Goal: Book appointment/travel/reservation

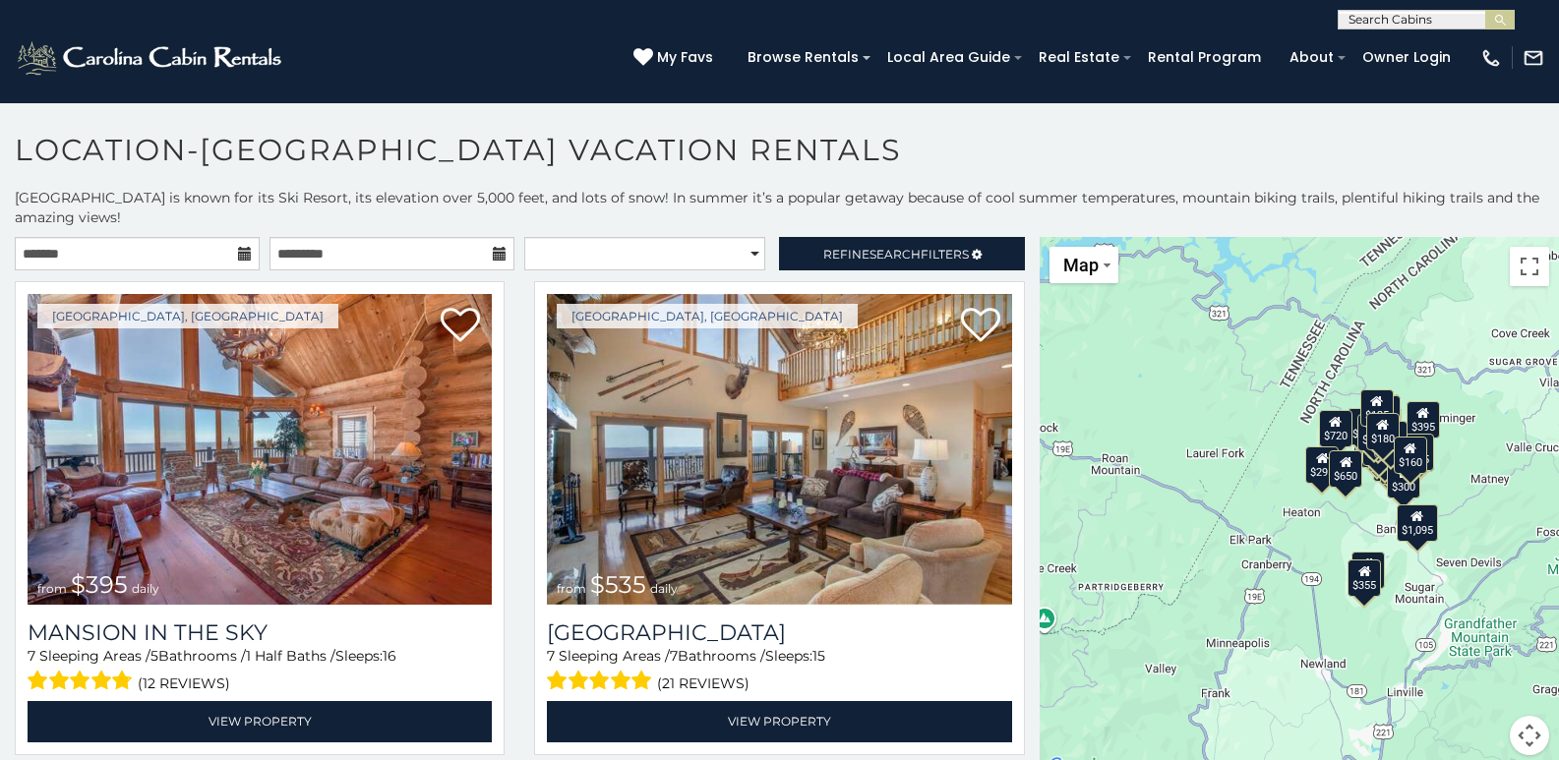
click at [246, 258] on icon at bounding box center [245, 254] width 14 height 14
click at [137, 250] on input "text" at bounding box center [137, 253] width 245 height 33
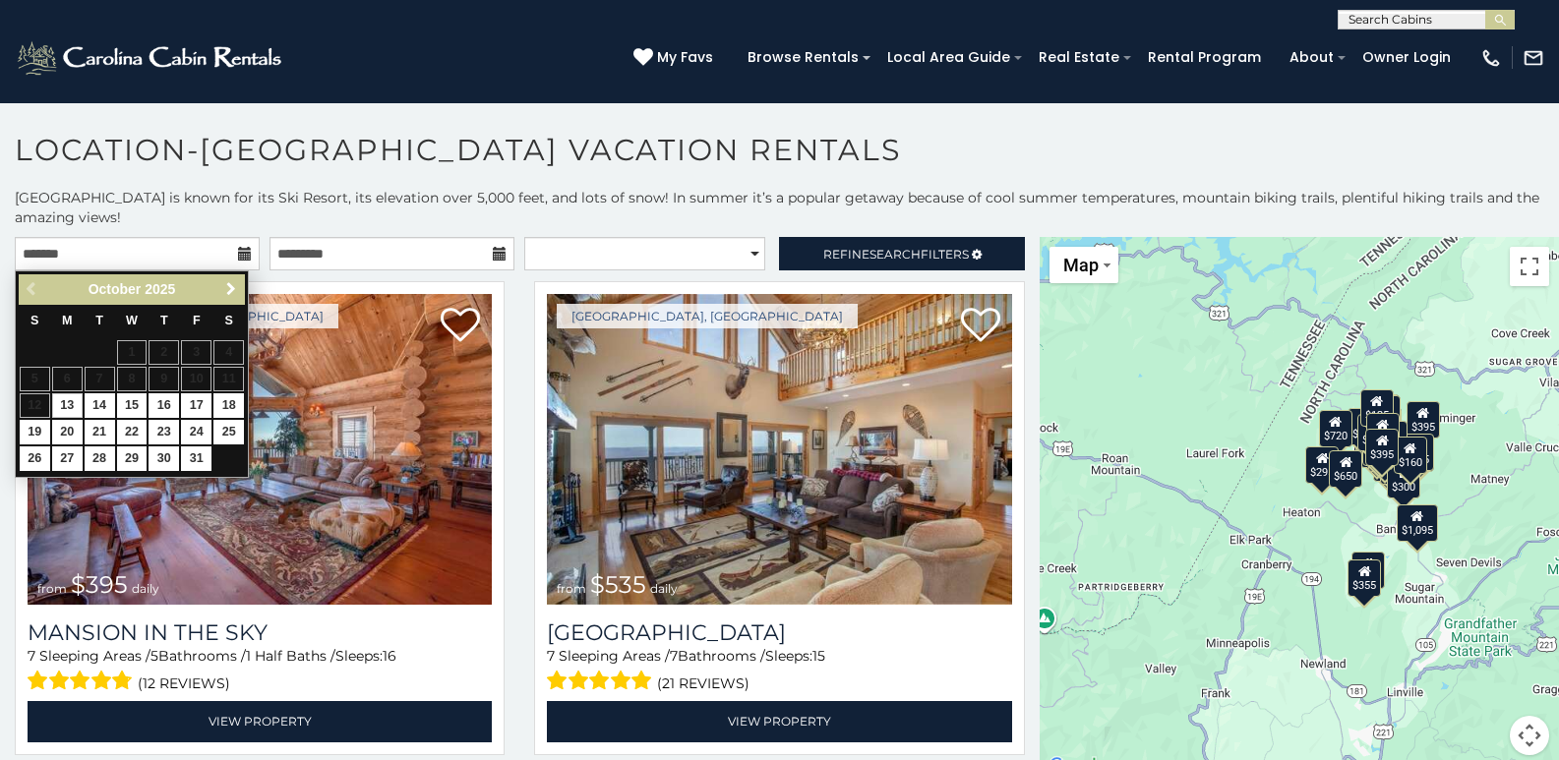
click at [228, 287] on span "Next" at bounding box center [231, 289] width 16 height 16
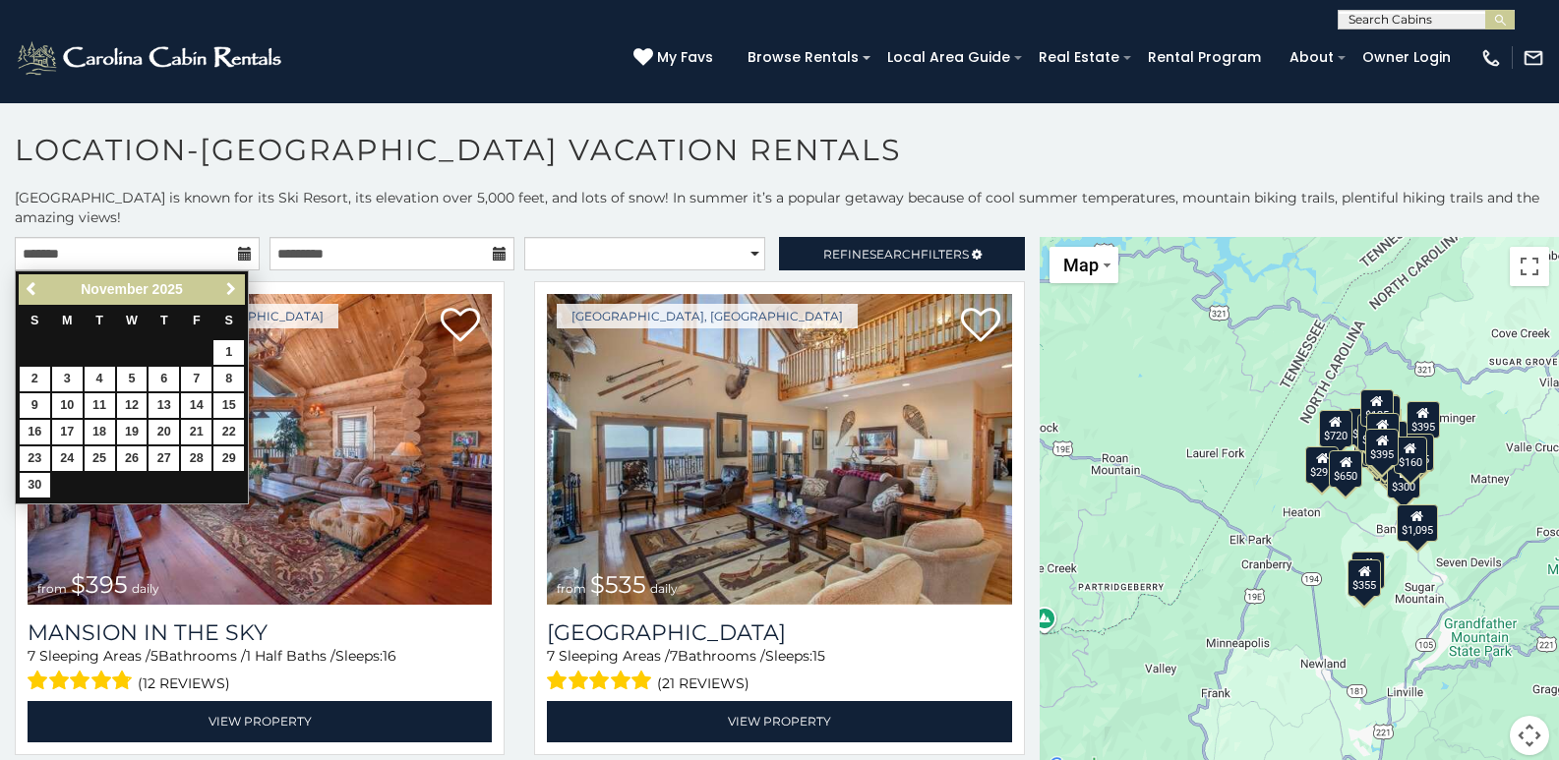
click at [229, 287] on span "Next" at bounding box center [231, 289] width 16 height 16
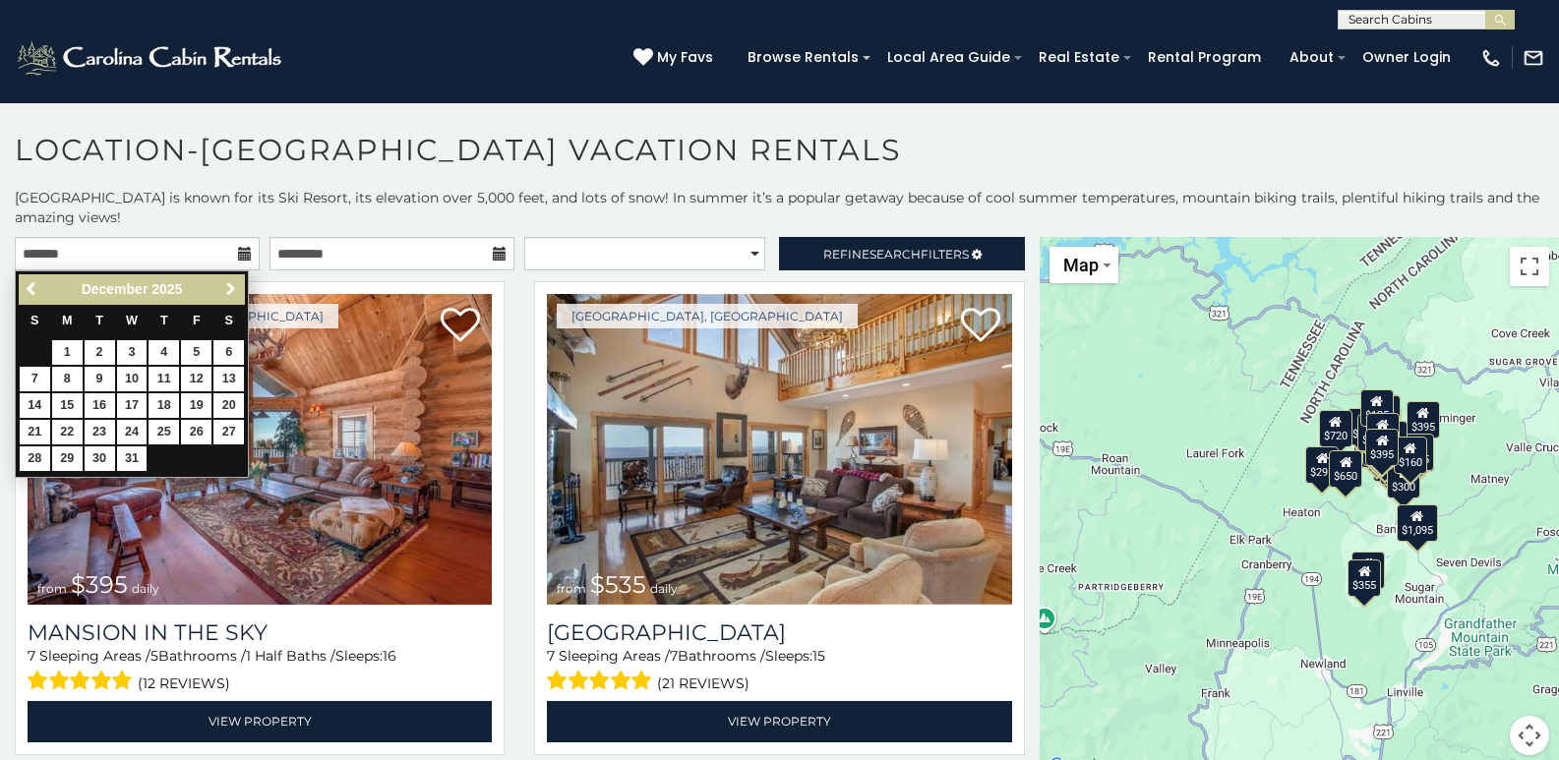
click at [229, 287] on span "Next" at bounding box center [231, 289] width 16 height 16
click at [200, 406] on link "16" at bounding box center [196, 405] width 30 height 25
type input "**********"
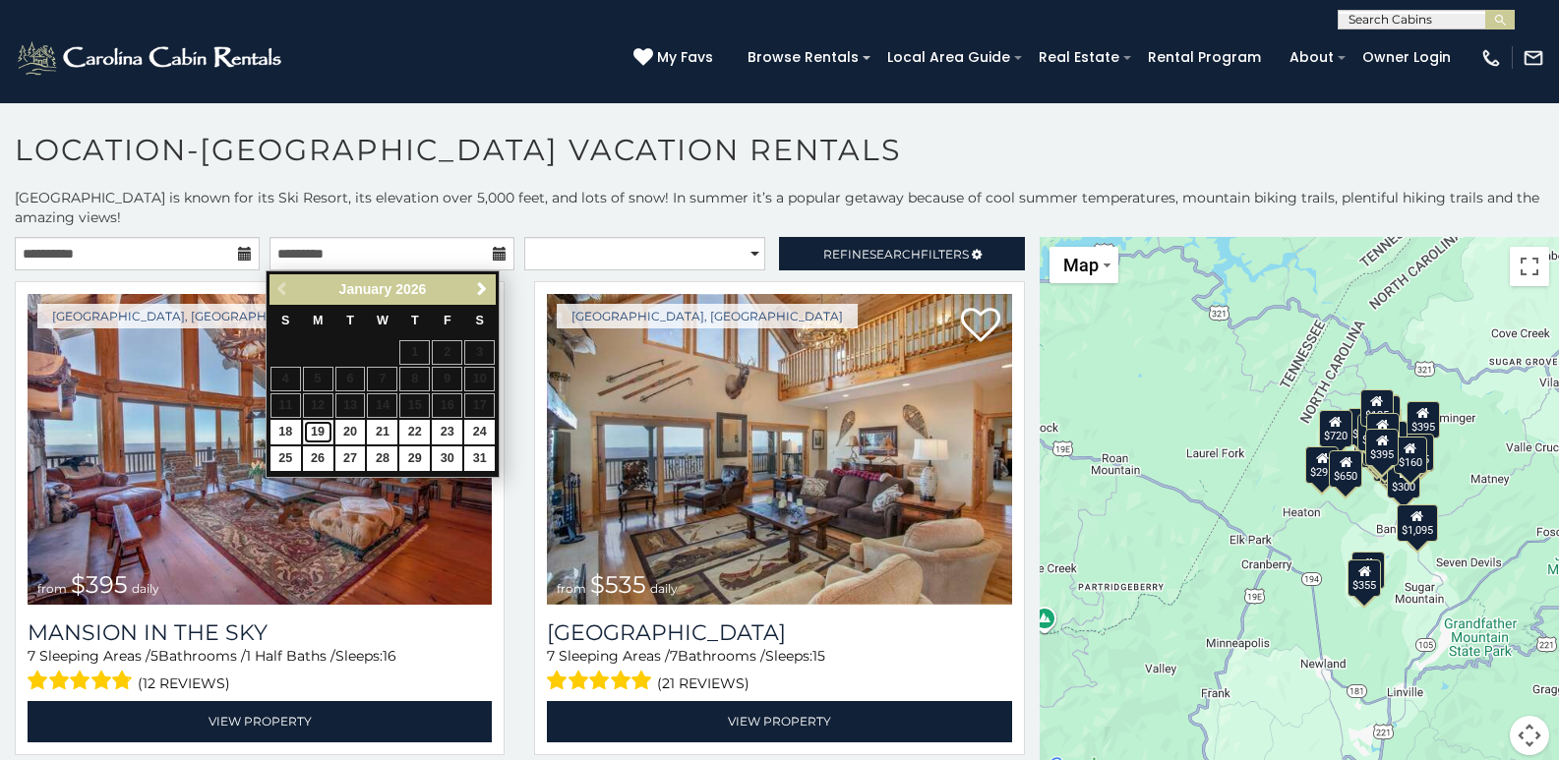
click at [317, 427] on link "19" at bounding box center [318, 432] width 30 height 25
type input "**********"
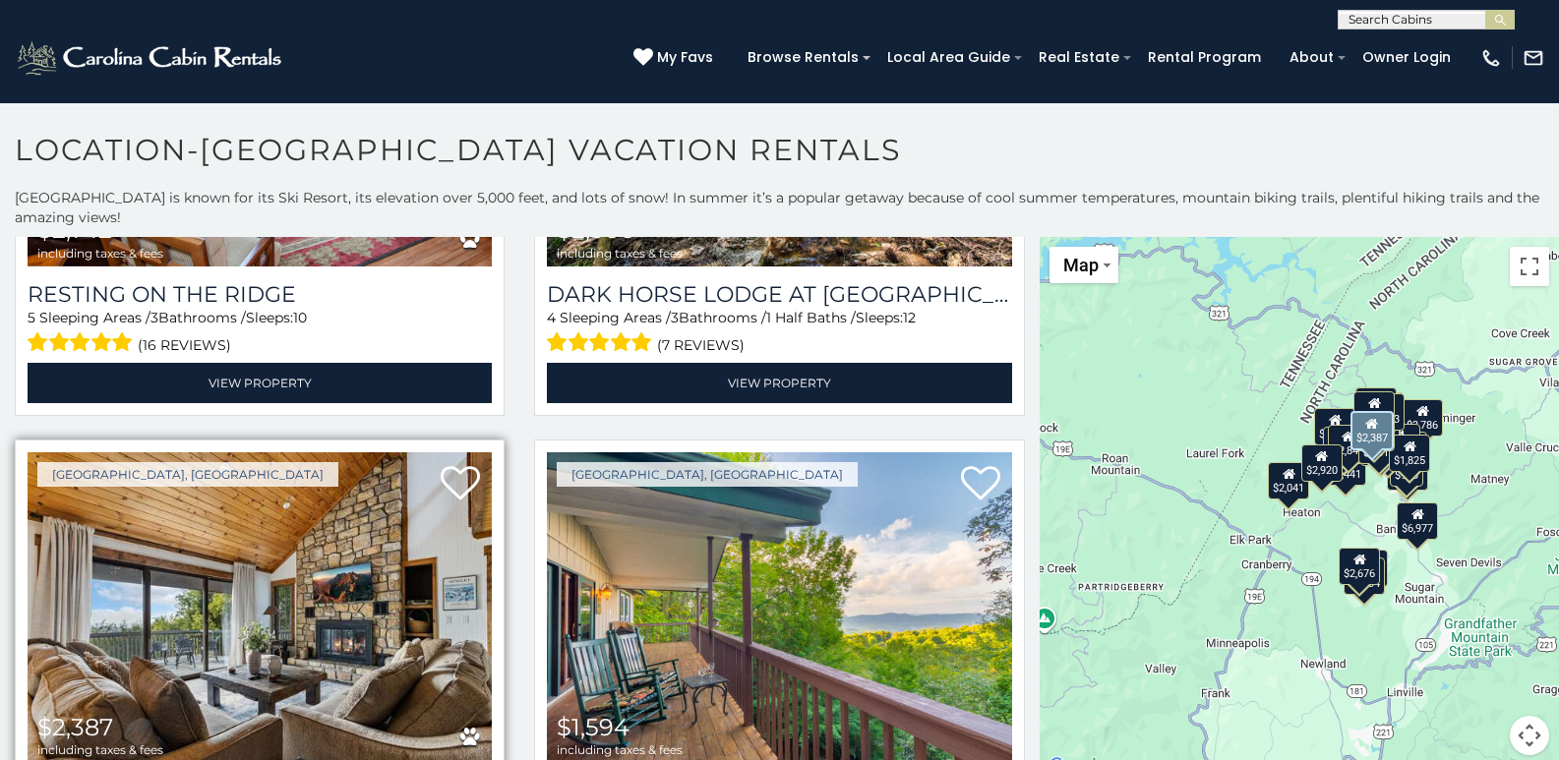
scroll to position [5802, 0]
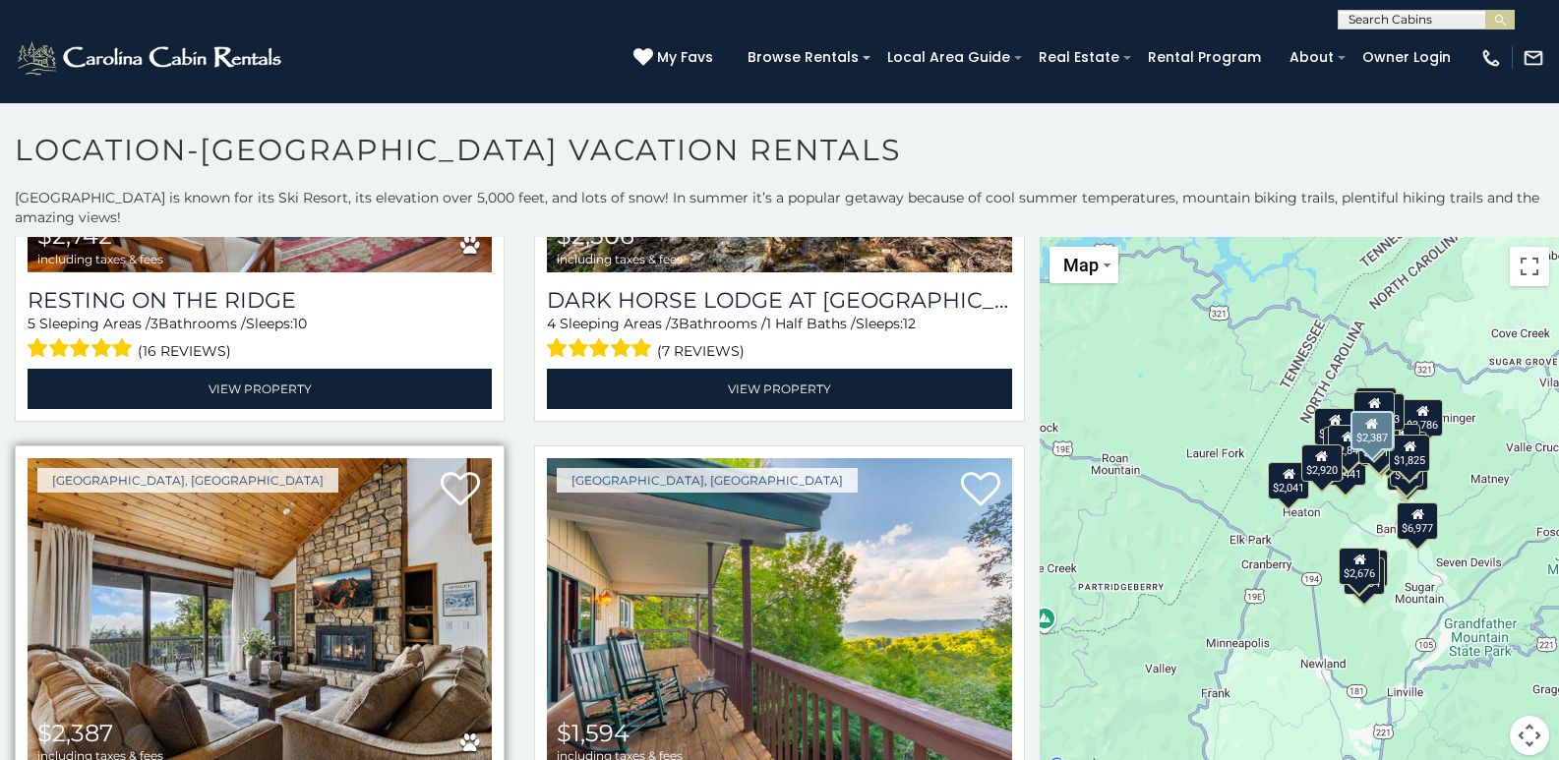
click at [215, 497] on img at bounding box center [260, 613] width 464 height 311
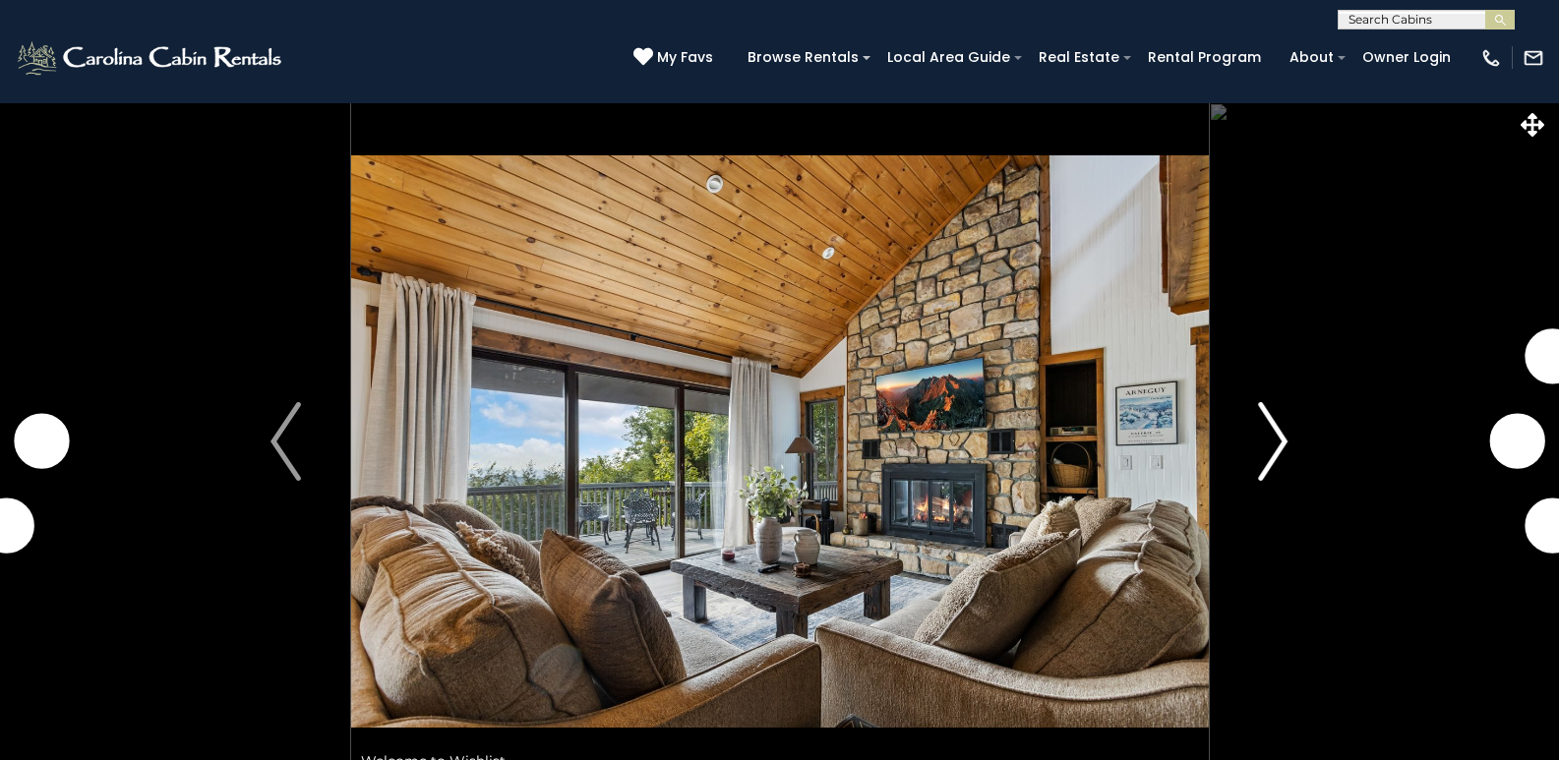
click at [1282, 437] on img "Next" at bounding box center [1273, 441] width 30 height 79
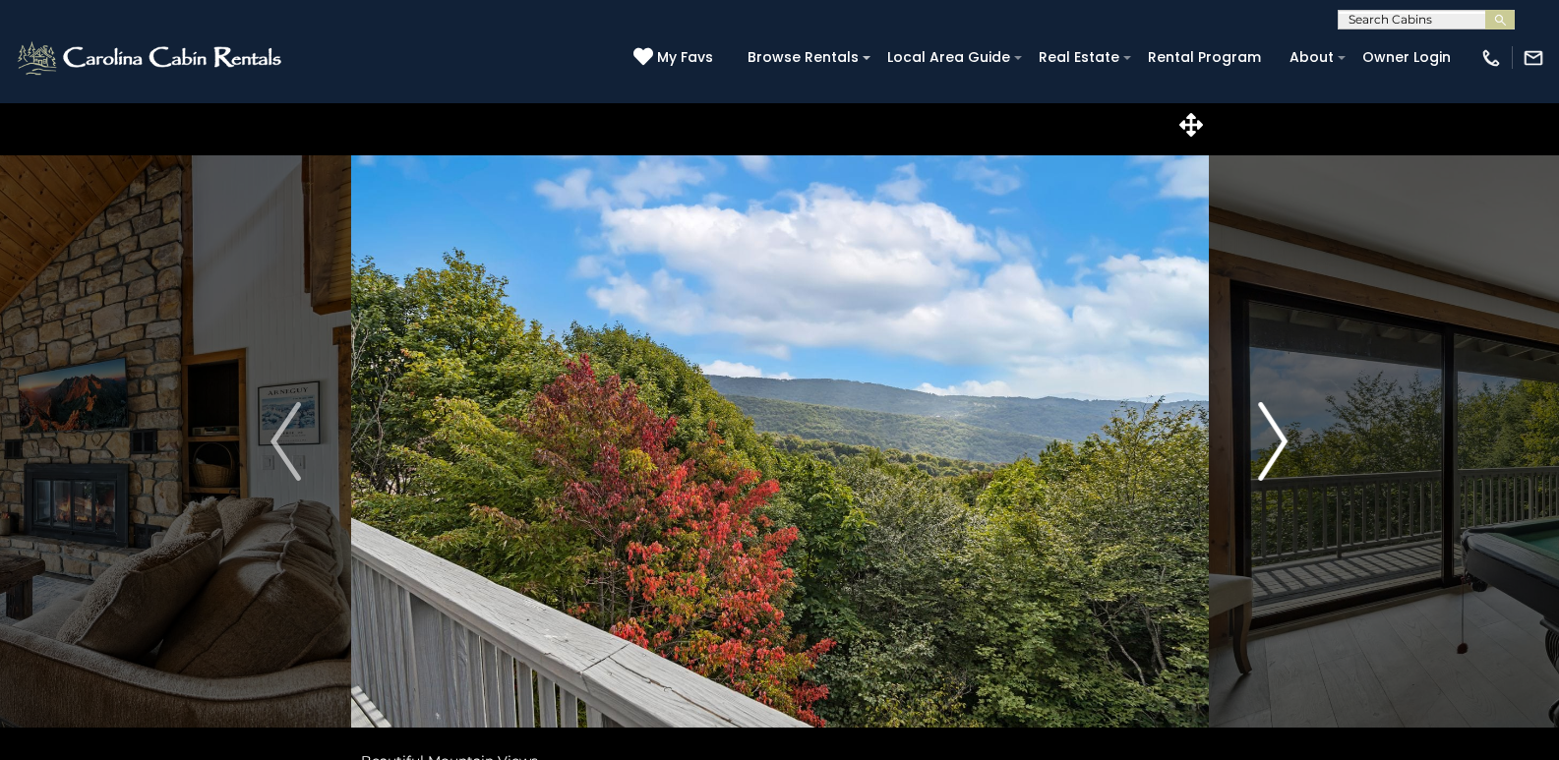
click at [1280, 437] on img "Next" at bounding box center [1273, 441] width 30 height 79
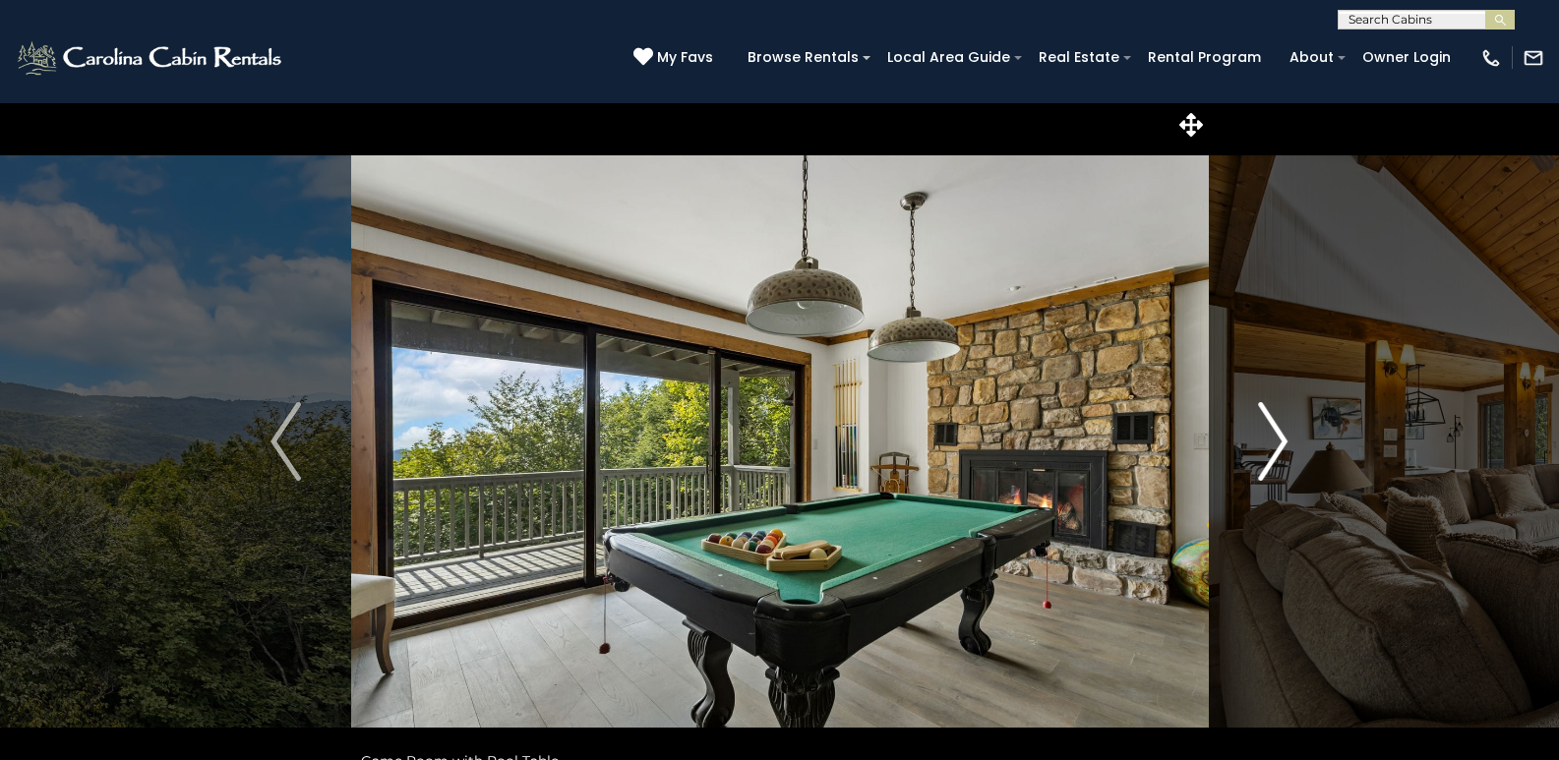
click at [1280, 437] on img "Next" at bounding box center [1273, 441] width 30 height 79
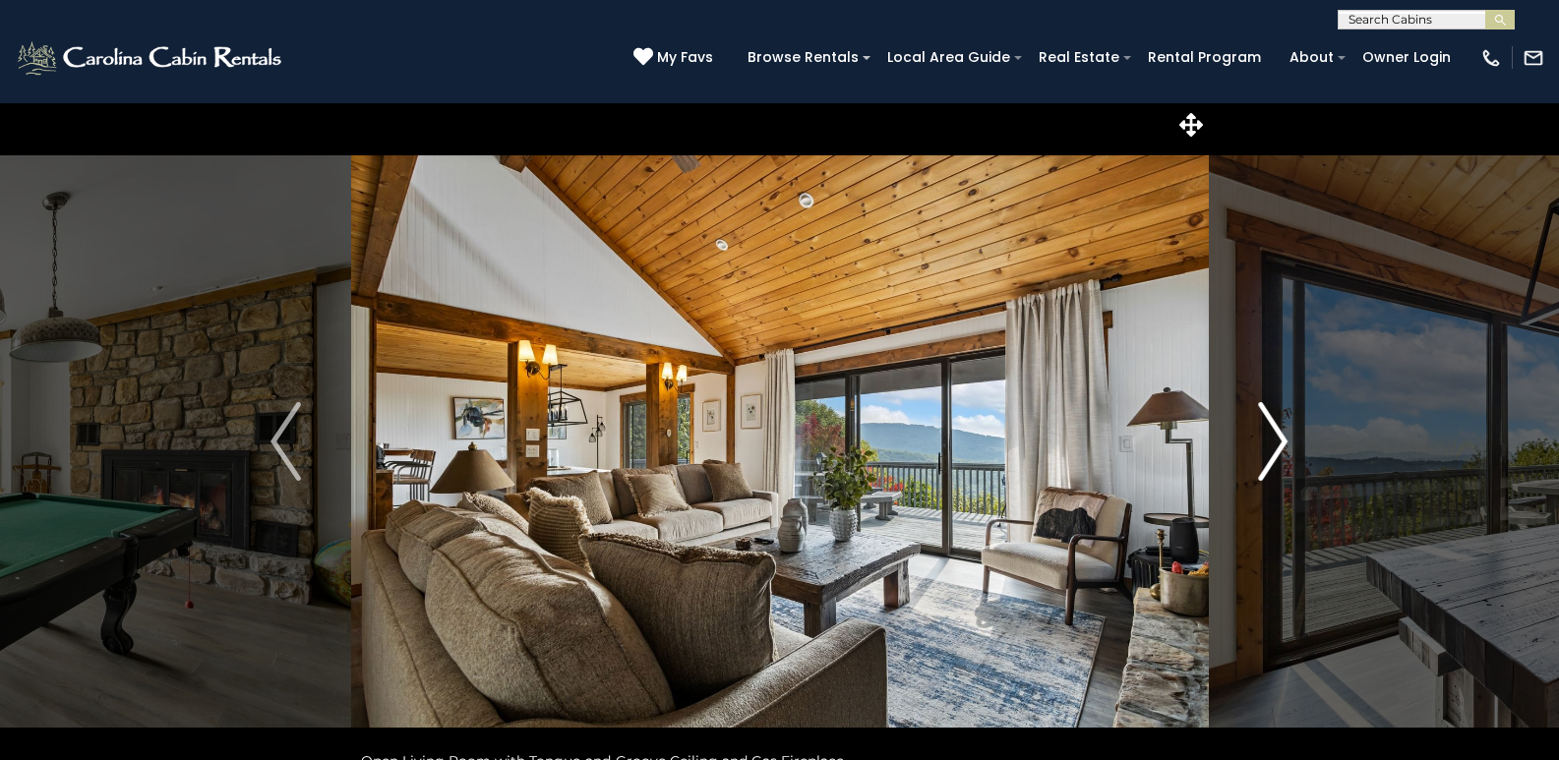
click at [1280, 437] on img "Next" at bounding box center [1273, 441] width 30 height 79
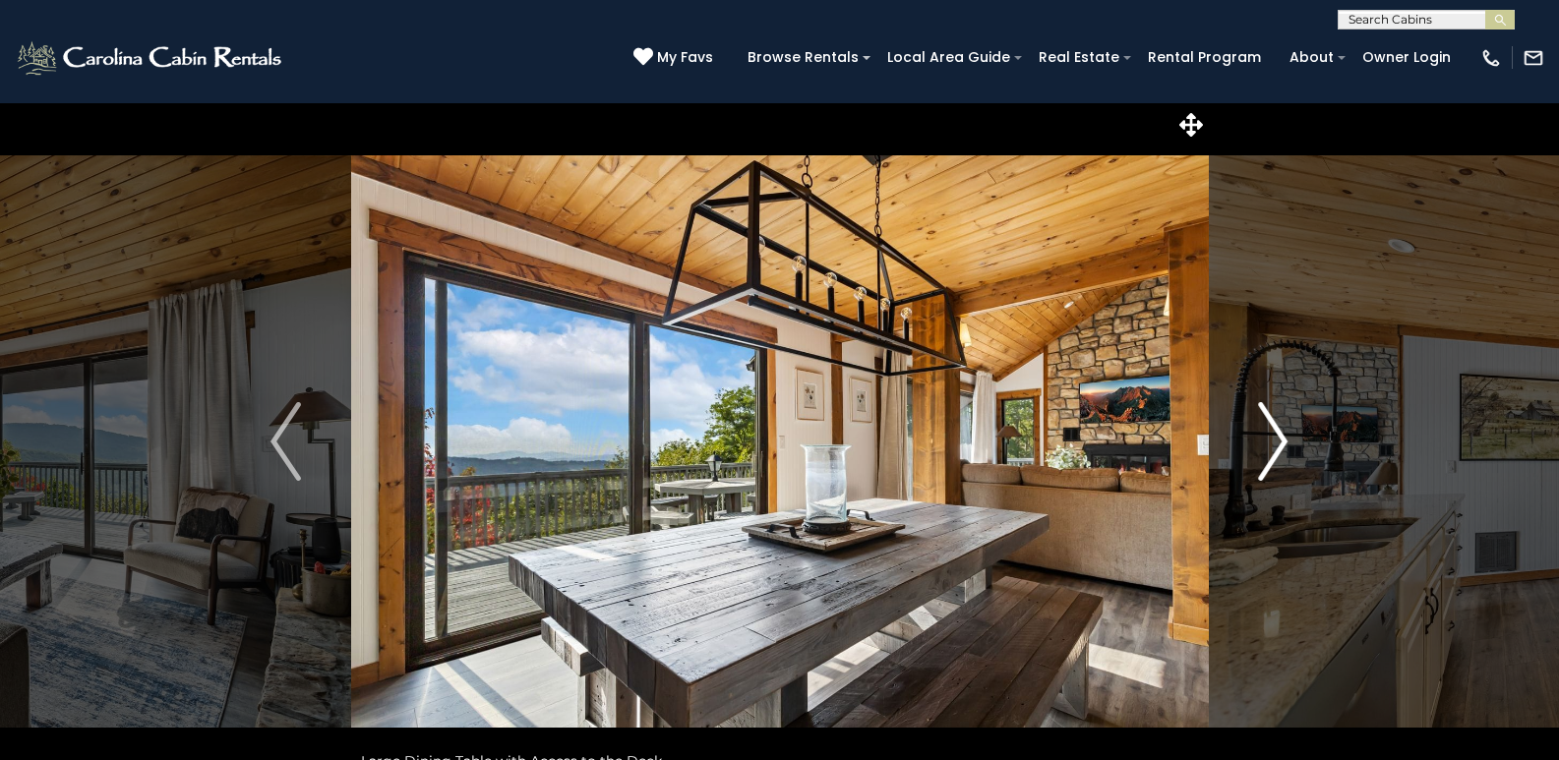
click at [1280, 437] on img "Next" at bounding box center [1273, 441] width 30 height 79
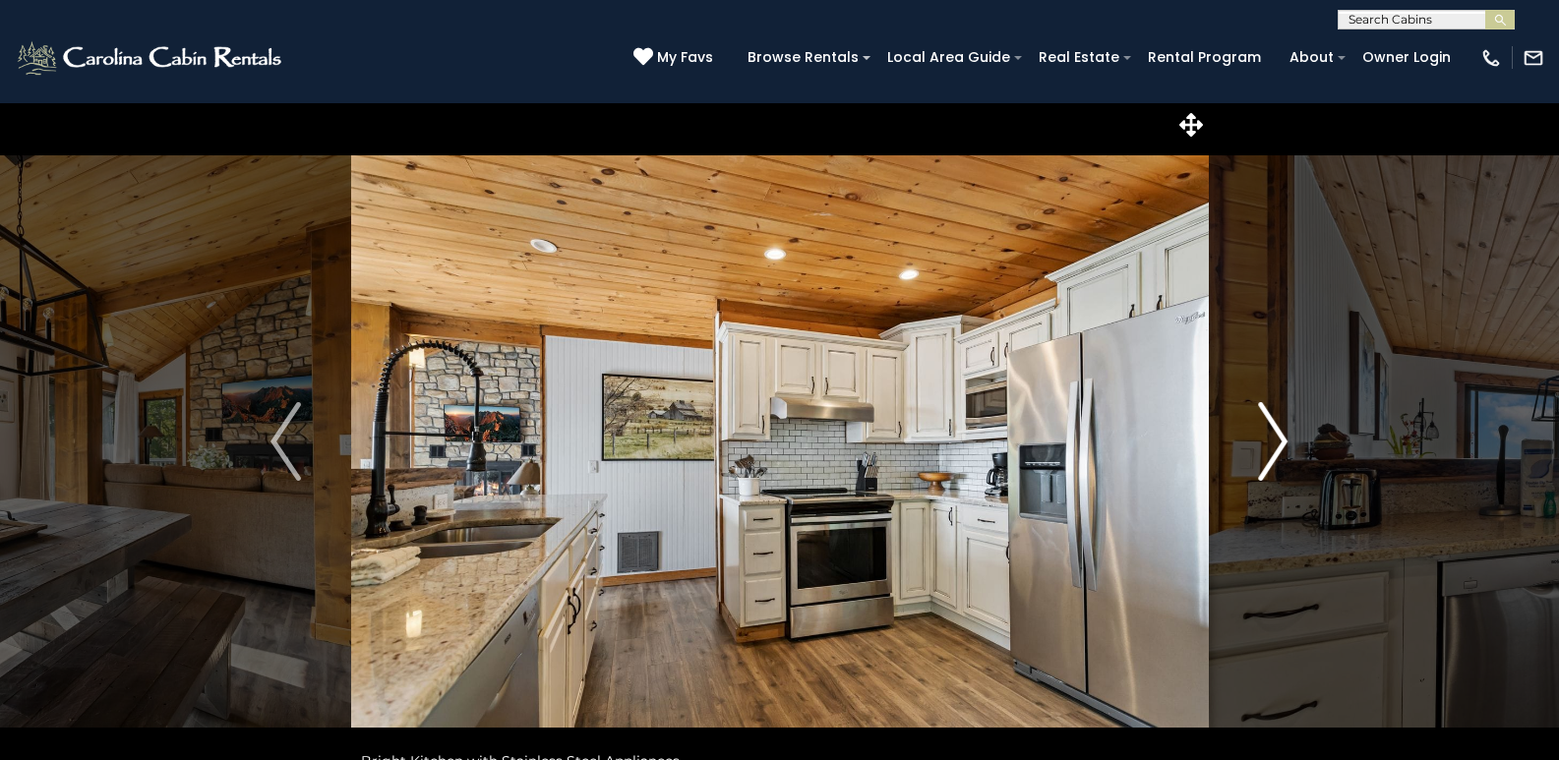
click at [1280, 437] on img "Next" at bounding box center [1273, 441] width 30 height 79
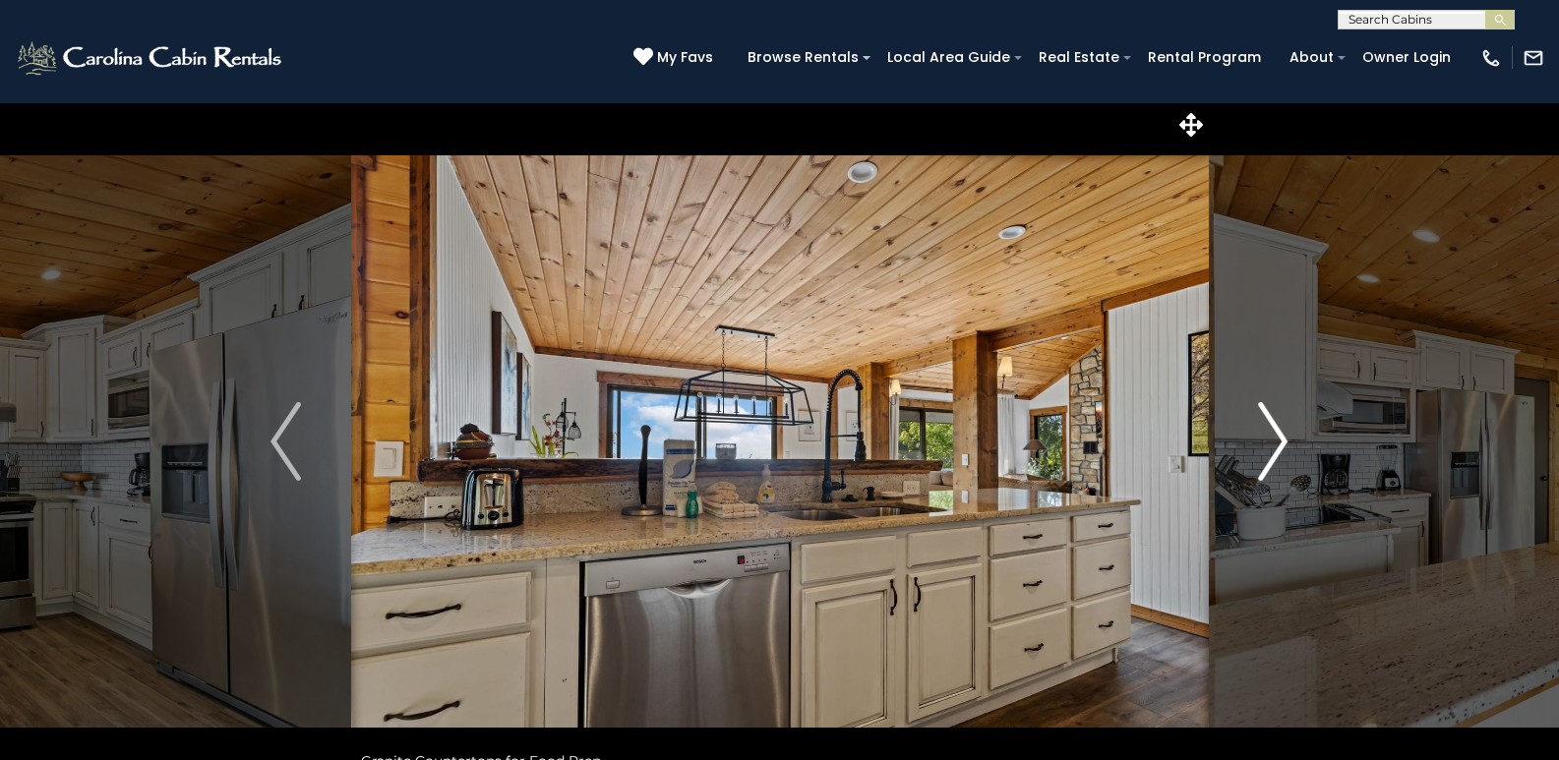
click at [1280, 437] on img "Next" at bounding box center [1273, 441] width 30 height 79
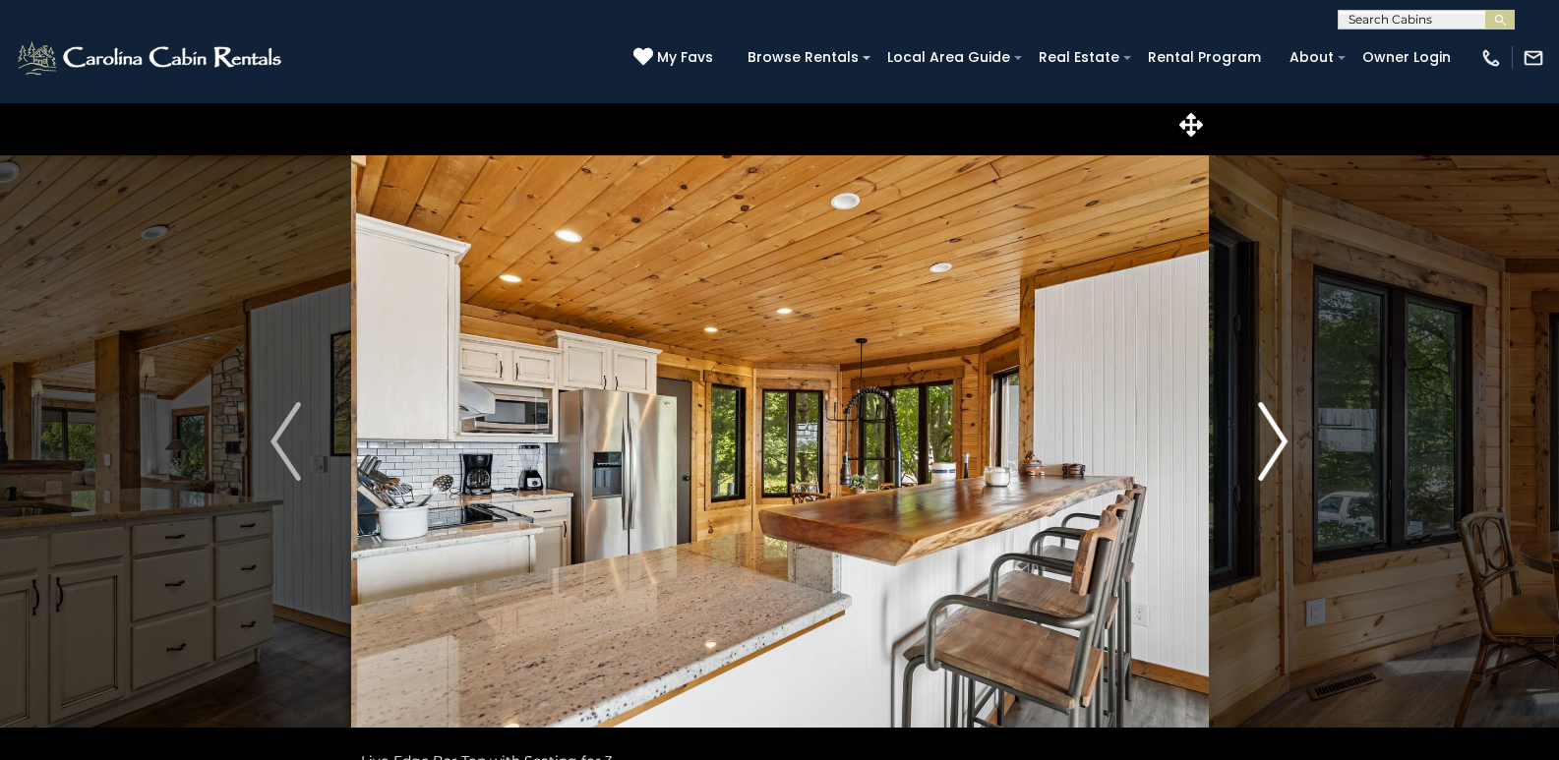
click at [1280, 437] on img "Next" at bounding box center [1273, 441] width 30 height 79
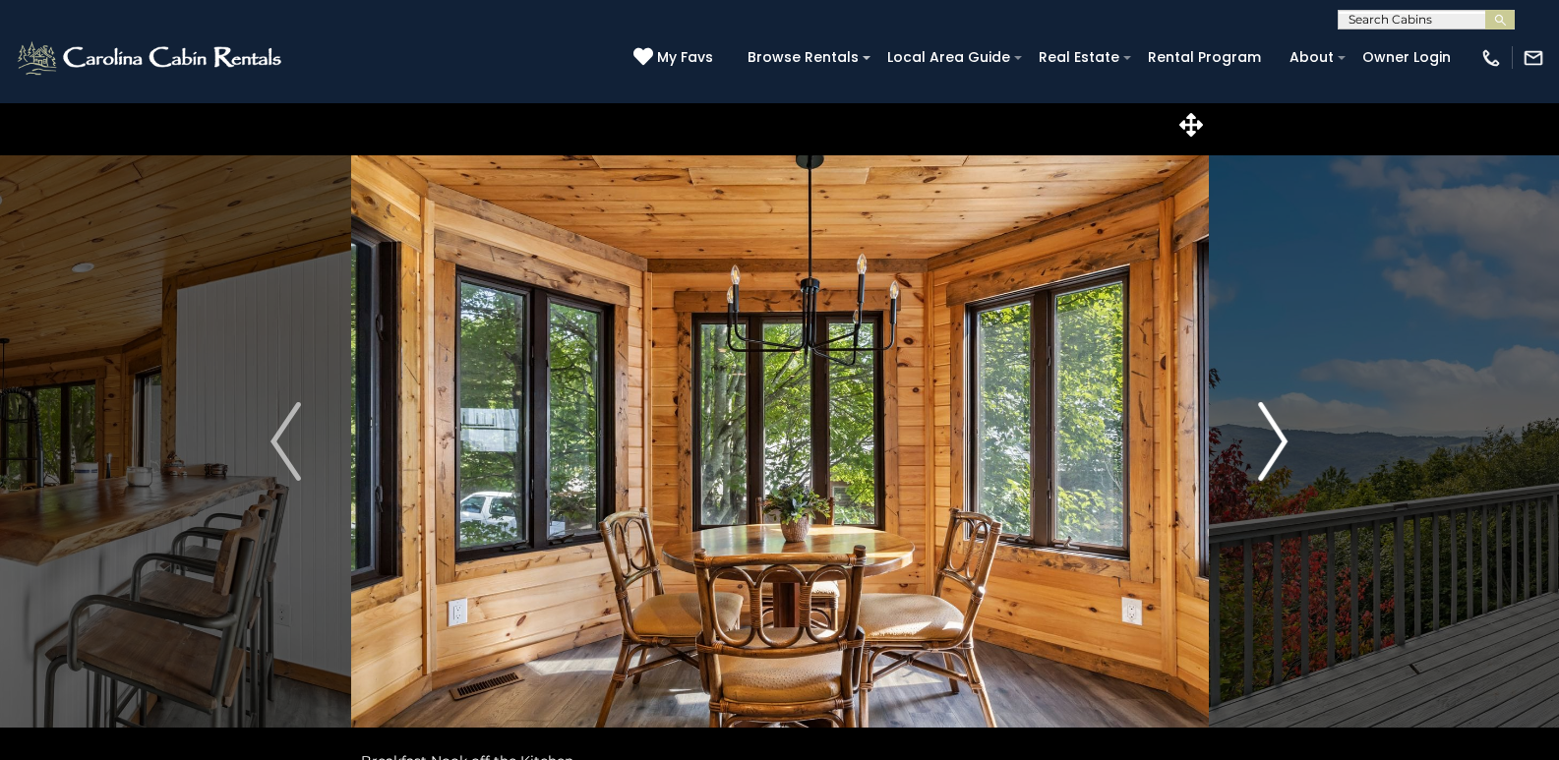
click at [1280, 437] on img "Next" at bounding box center [1273, 441] width 30 height 79
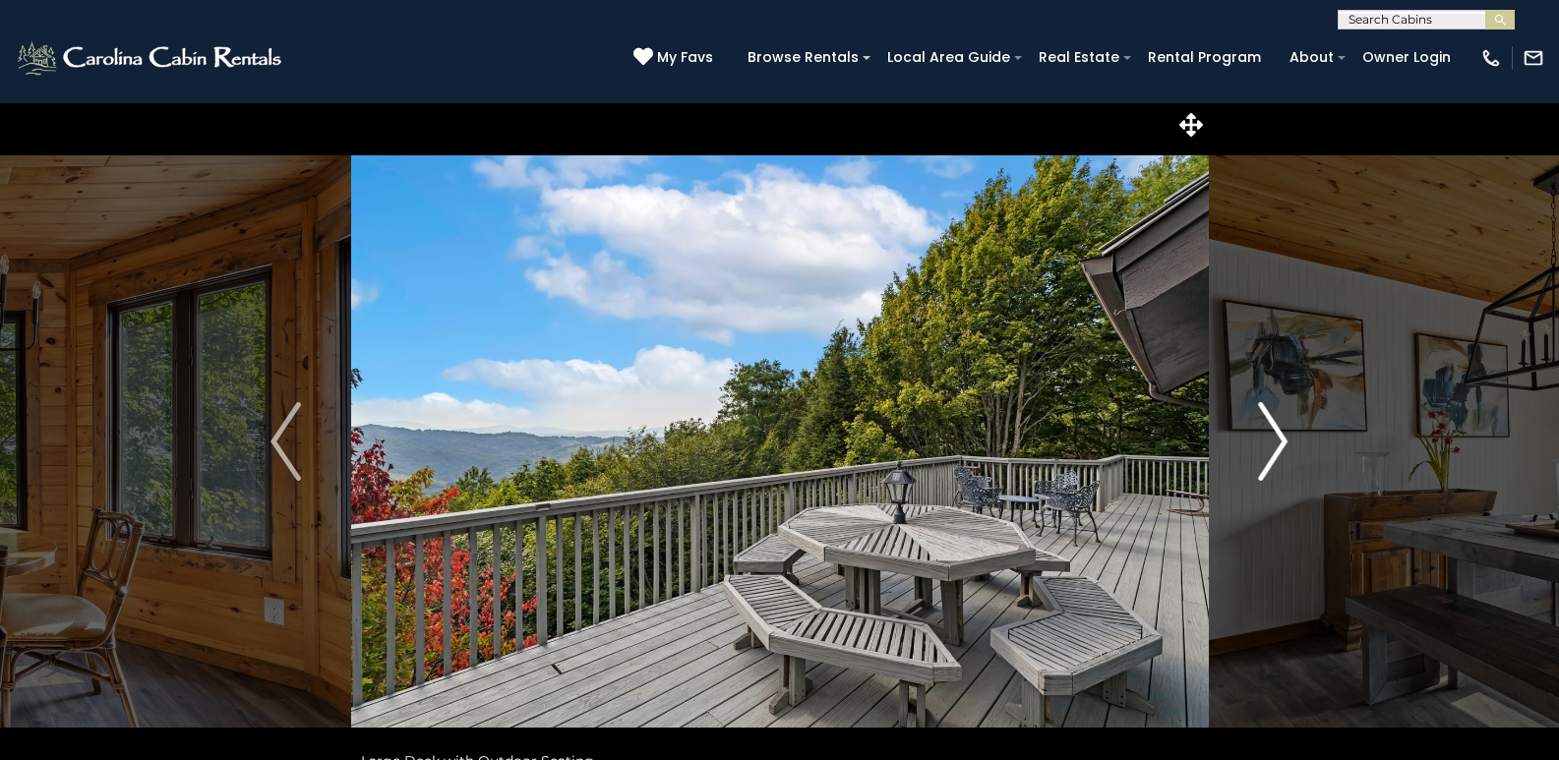
click at [1280, 437] on img "Next" at bounding box center [1273, 441] width 30 height 79
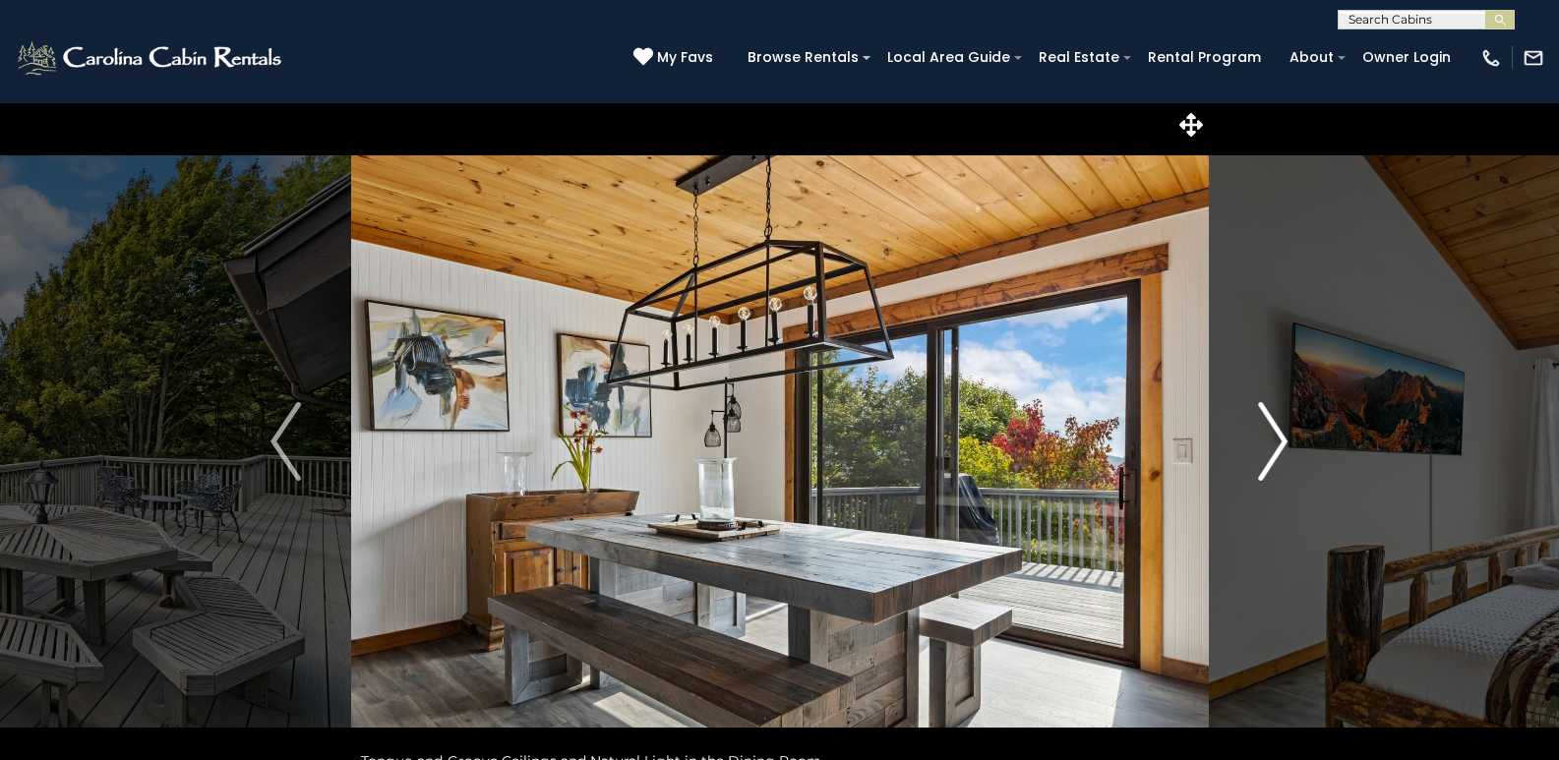
click at [1280, 437] on img "Next" at bounding box center [1273, 441] width 30 height 79
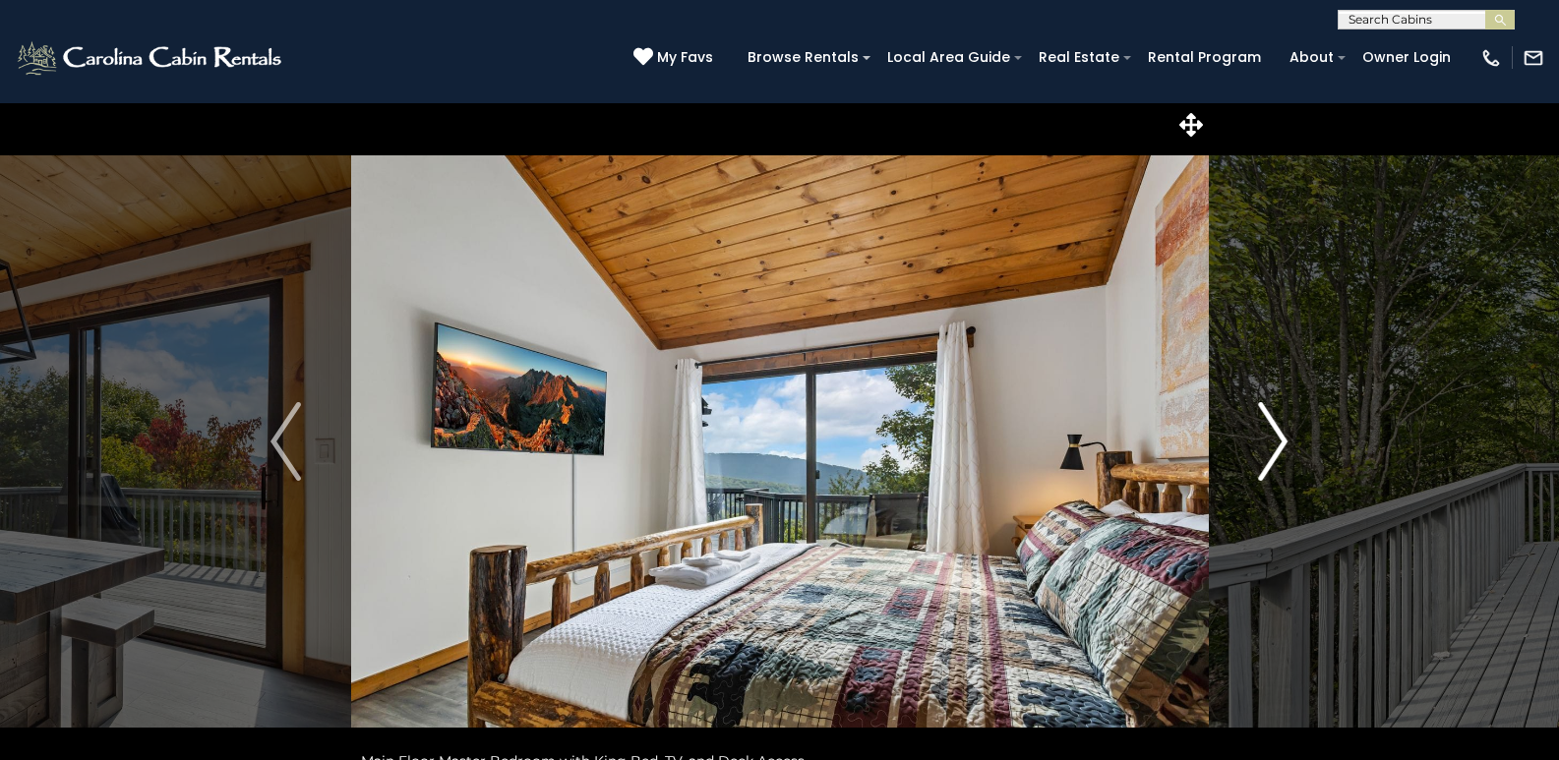
click at [1280, 437] on img "Next" at bounding box center [1273, 441] width 30 height 79
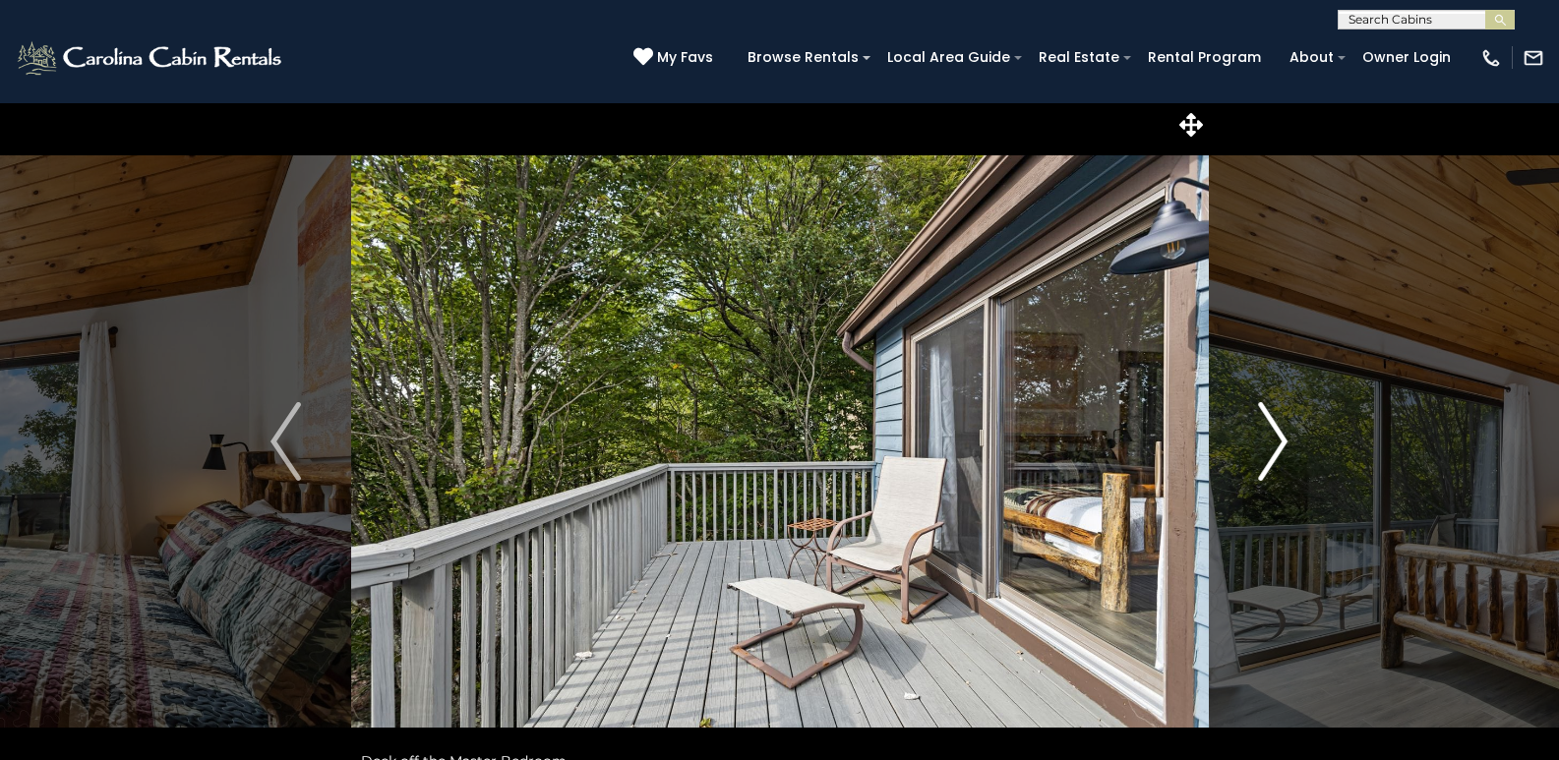
click at [1280, 437] on img "Next" at bounding box center [1273, 441] width 30 height 79
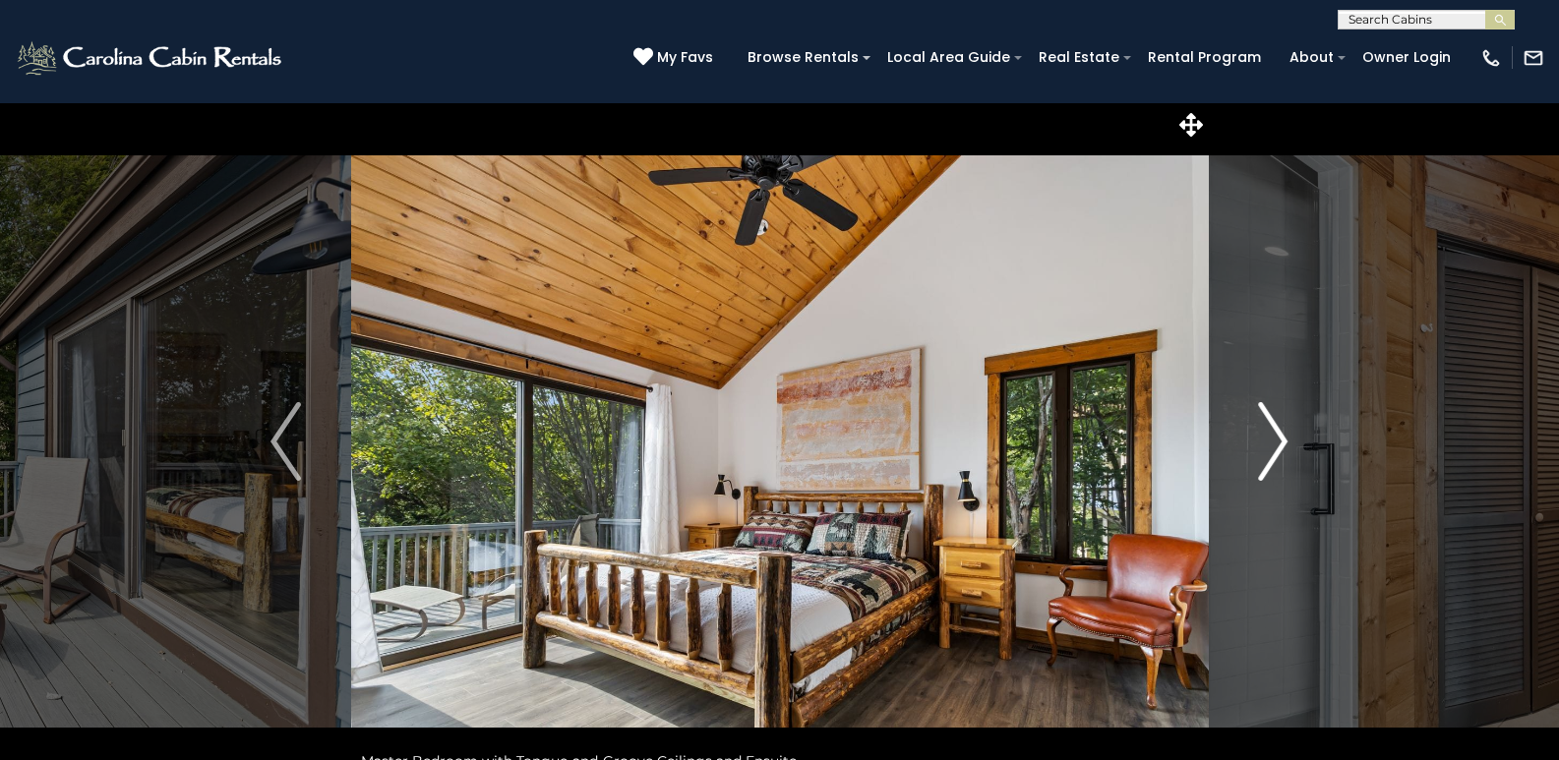
click at [1280, 437] on img "Next" at bounding box center [1273, 441] width 30 height 79
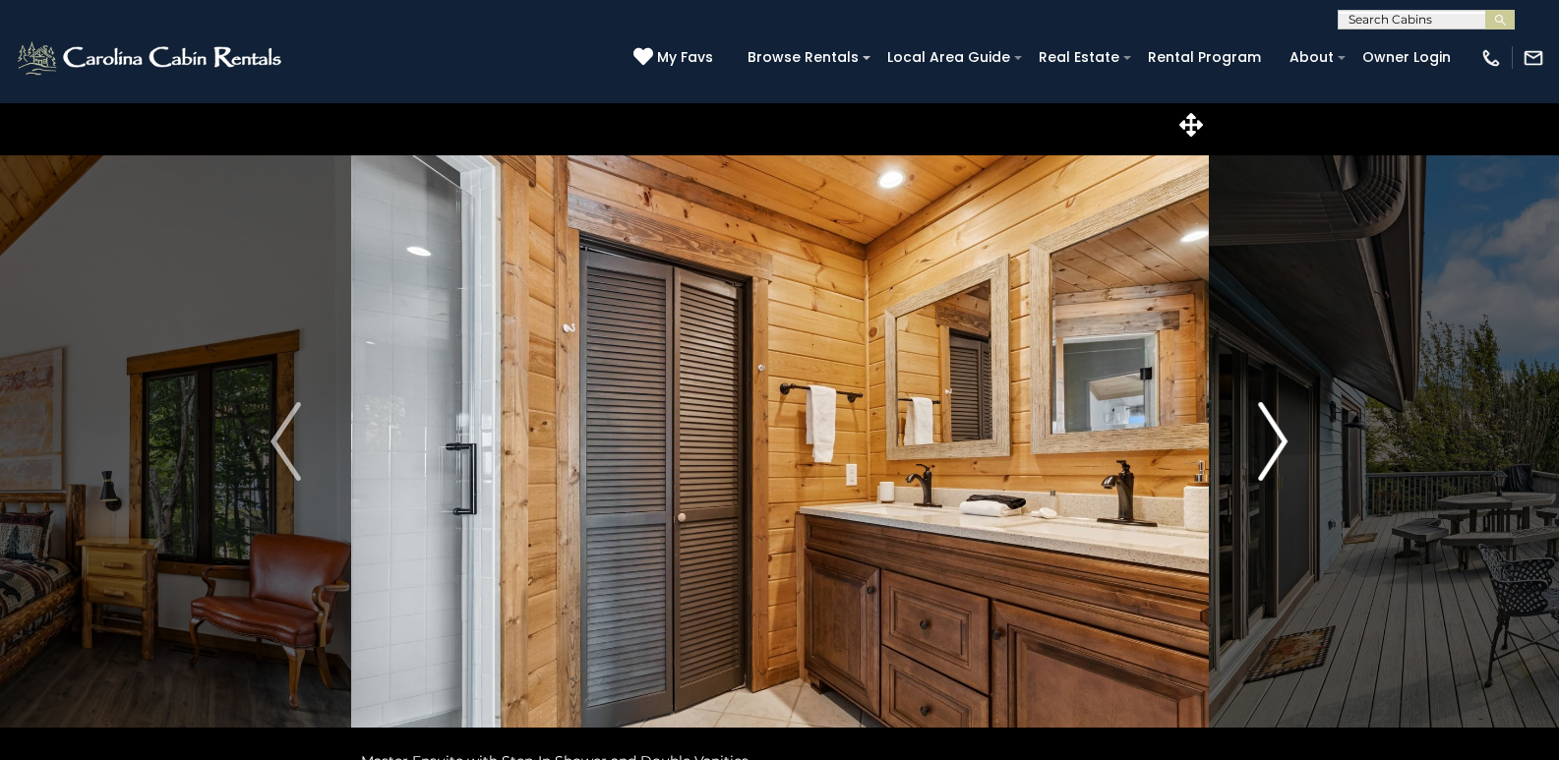
click at [1280, 437] on img "Next" at bounding box center [1273, 441] width 30 height 79
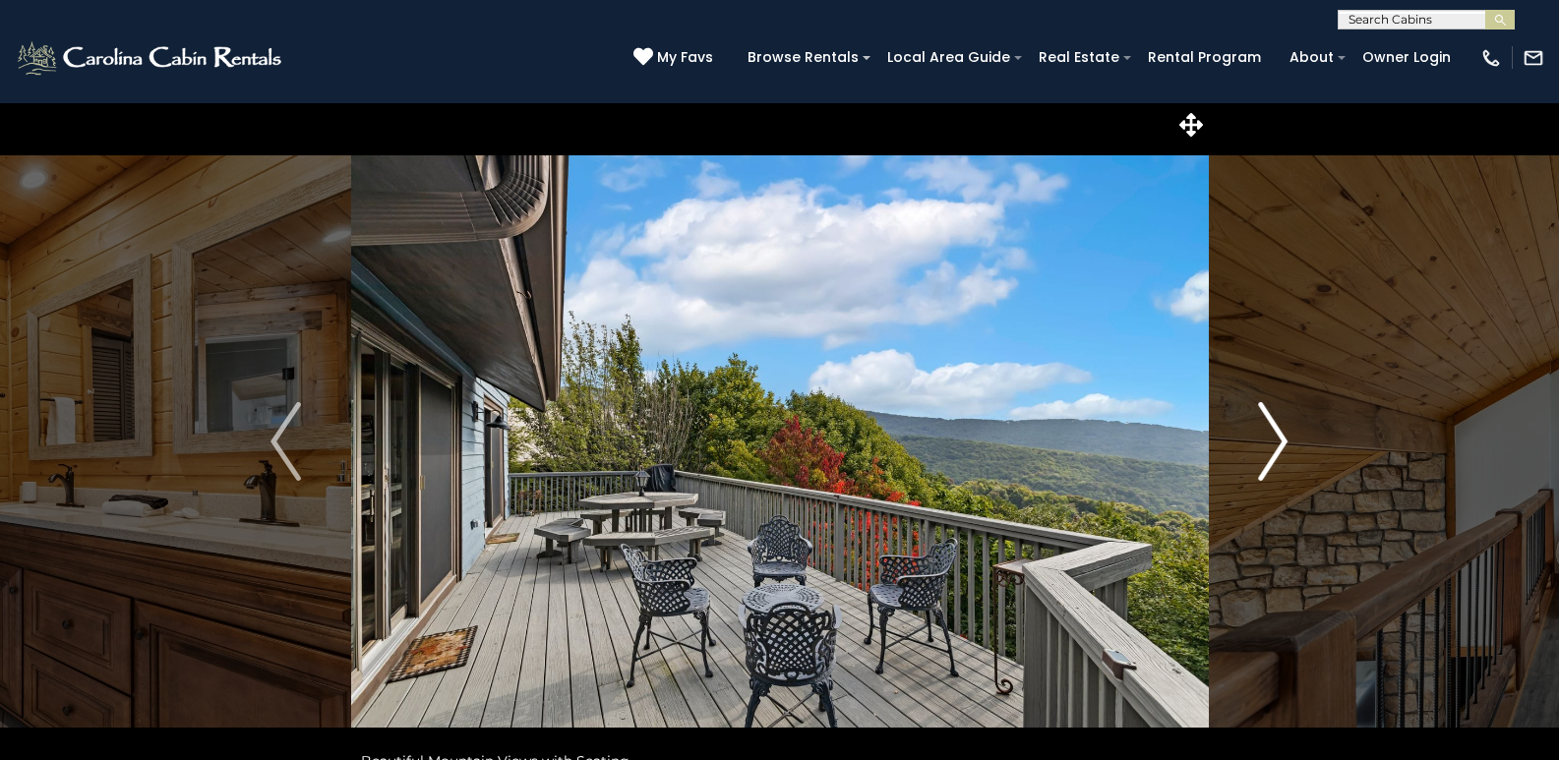
click at [1280, 437] on img "Next" at bounding box center [1273, 441] width 30 height 79
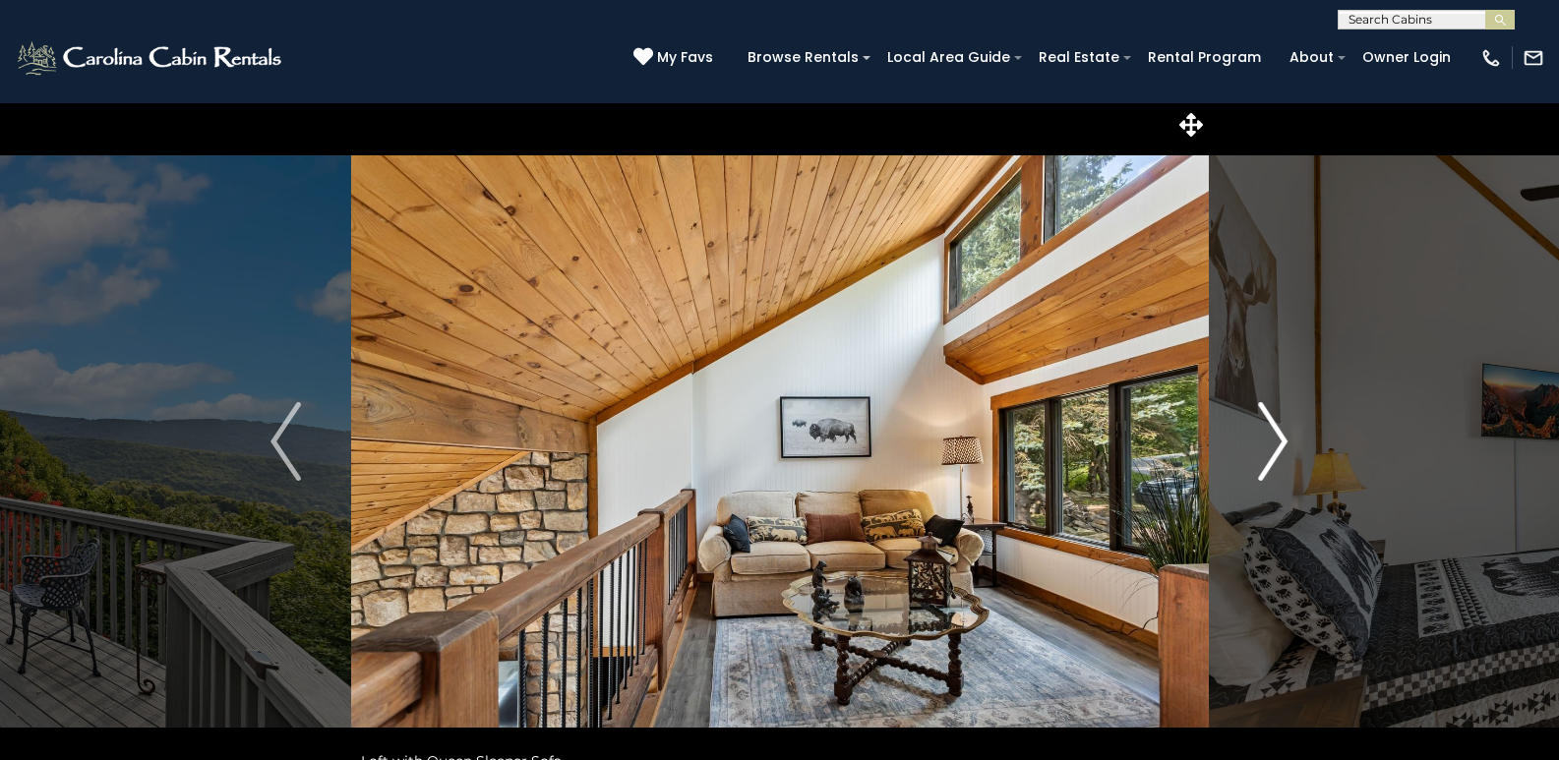
click at [1280, 437] on img "Next" at bounding box center [1273, 441] width 30 height 79
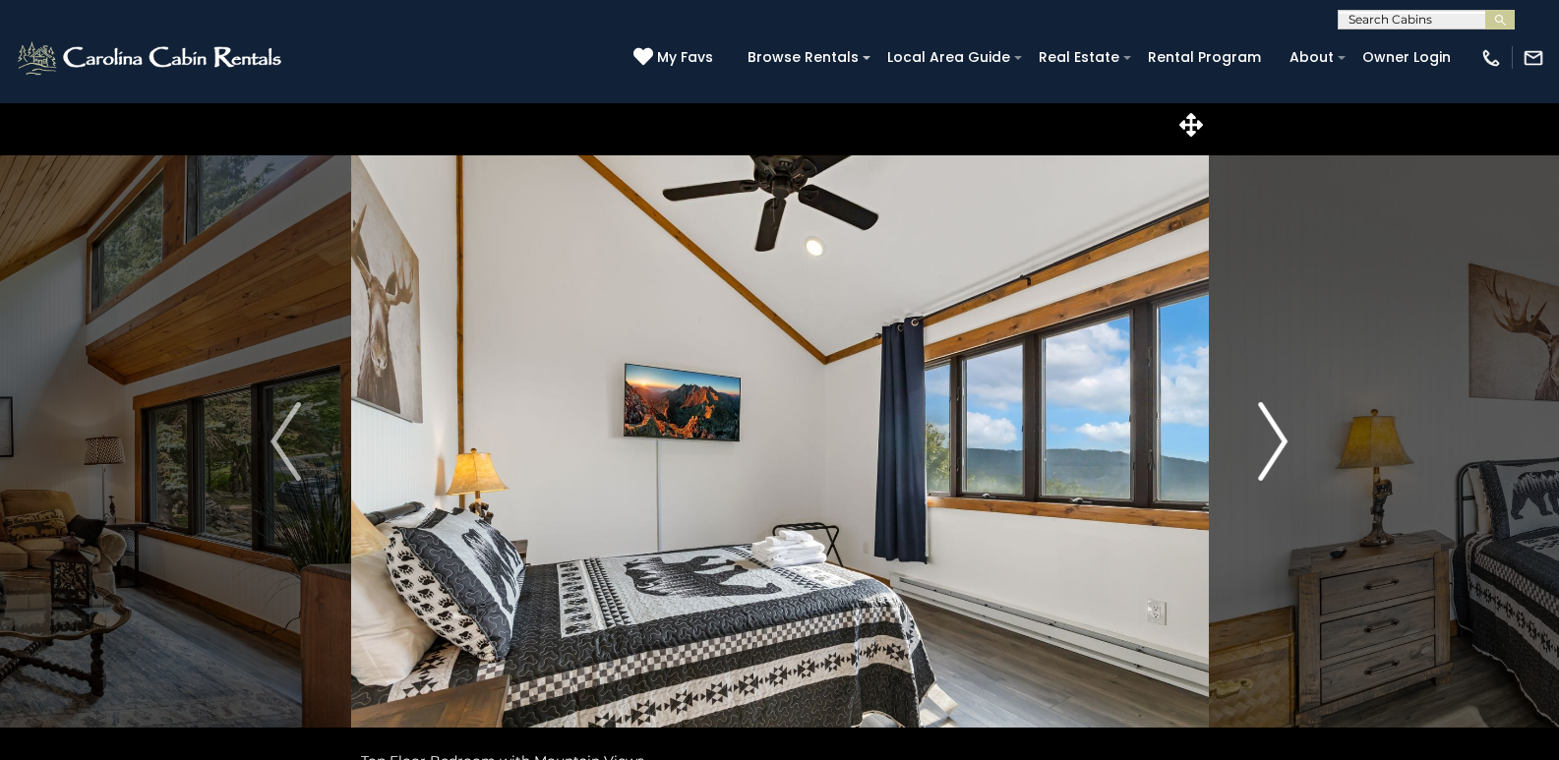
click at [1280, 437] on img "Next" at bounding box center [1273, 441] width 30 height 79
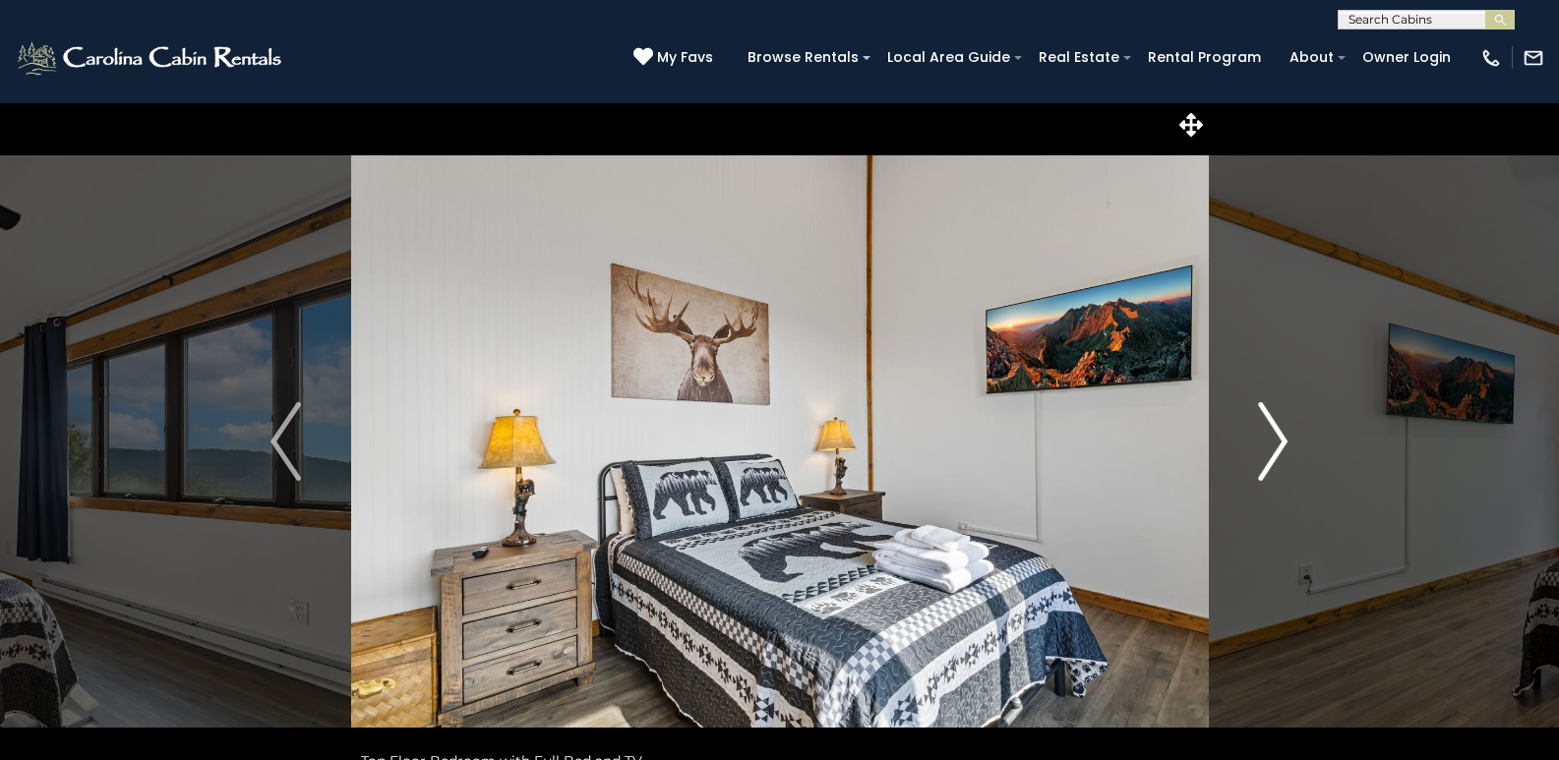
click at [1280, 437] on img "Next" at bounding box center [1273, 441] width 30 height 79
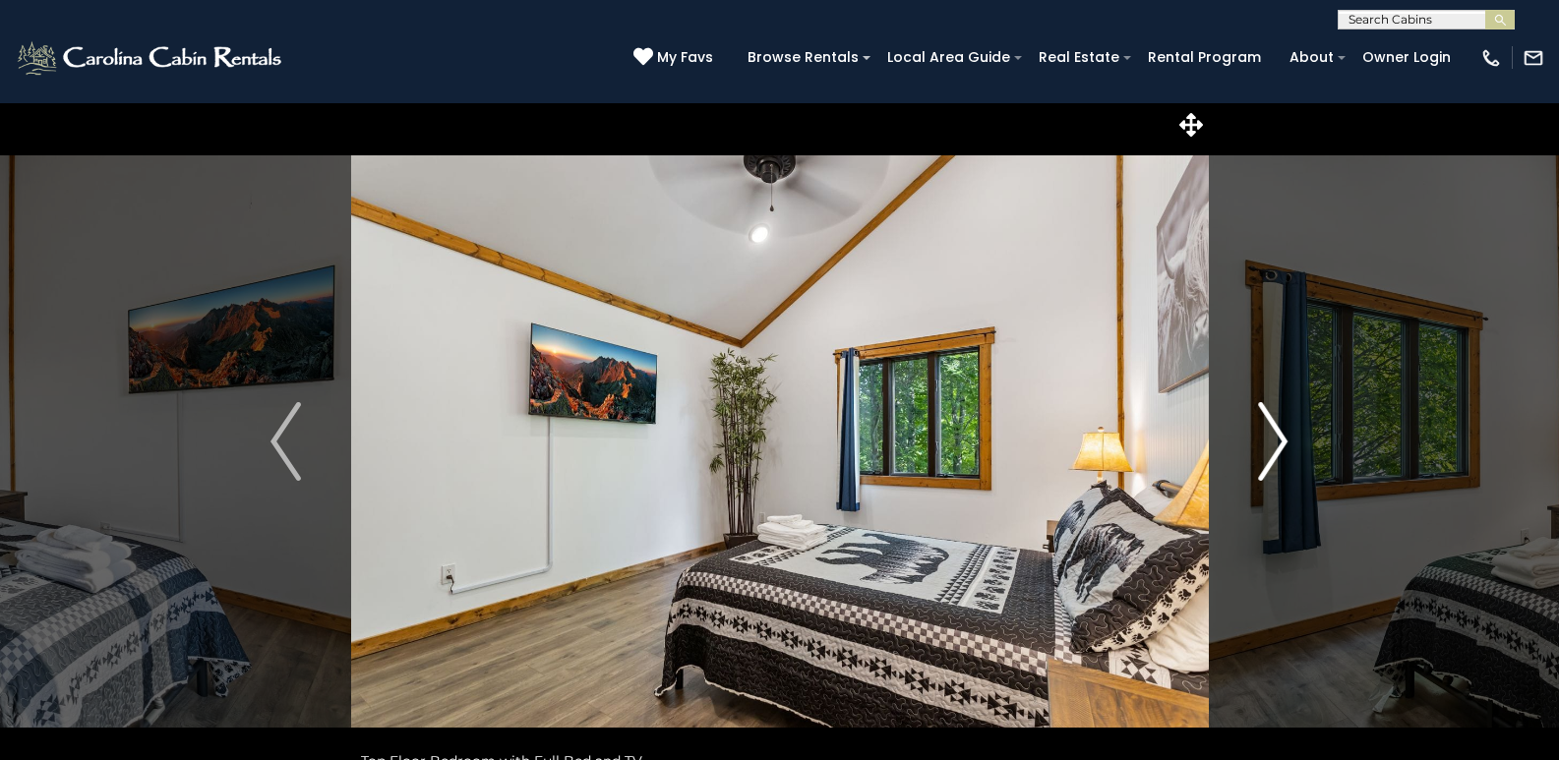
click at [1280, 437] on img "Next" at bounding box center [1273, 441] width 30 height 79
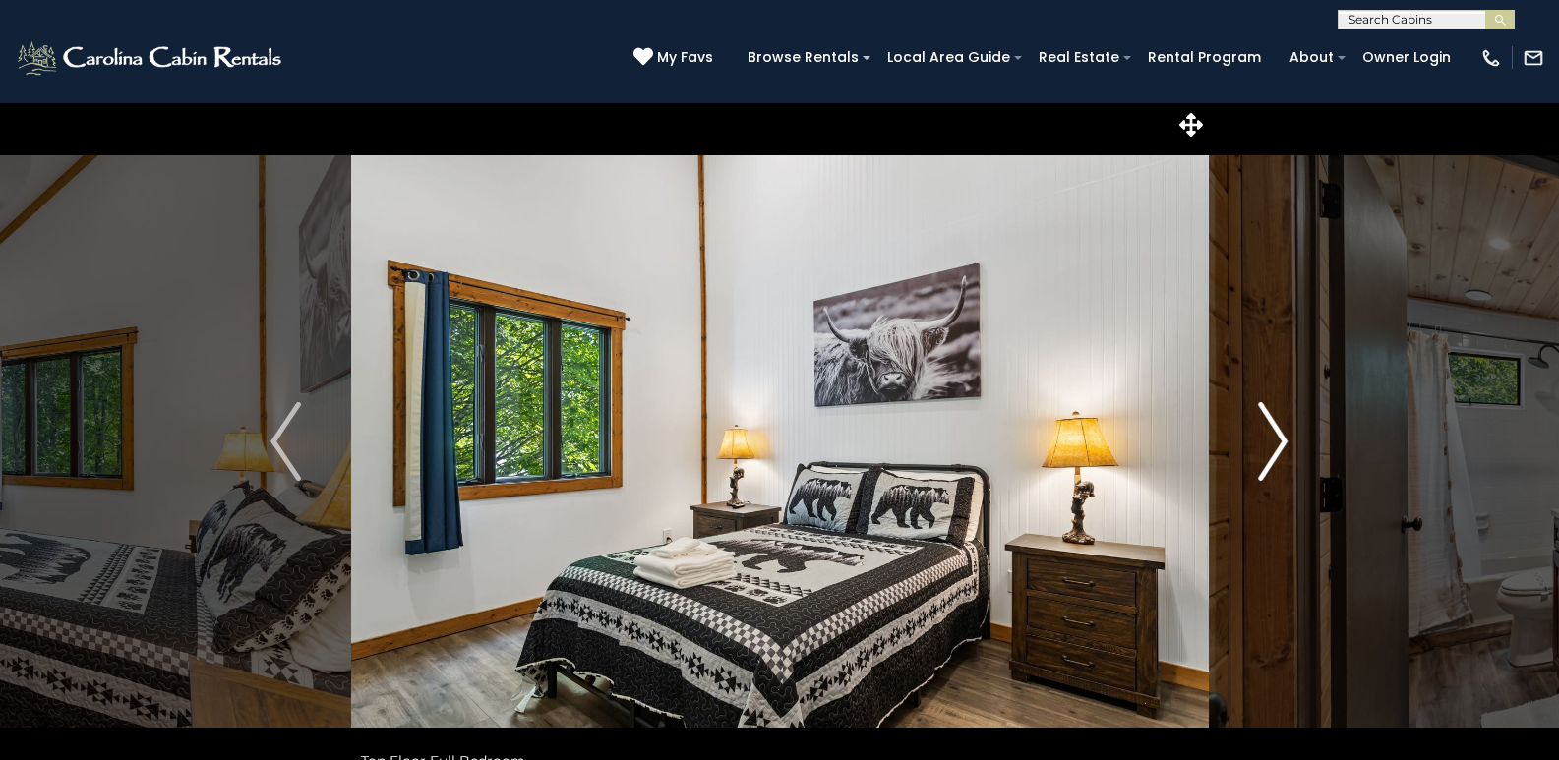
click at [1280, 437] on img "Next" at bounding box center [1273, 441] width 30 height 79
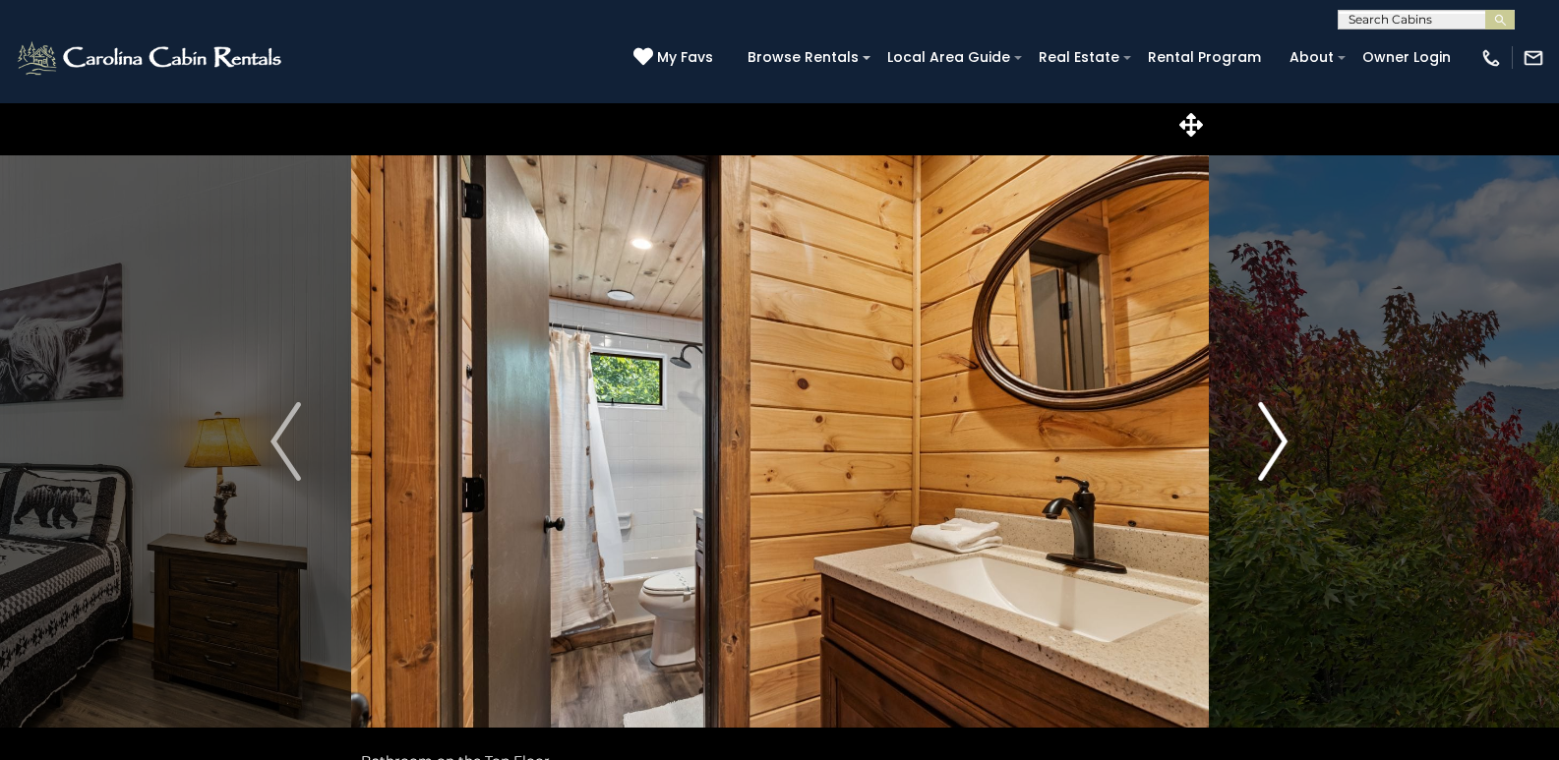
click at [1280, 437] on img "Next" at bounding box center [1273, 441] width 30 height 79
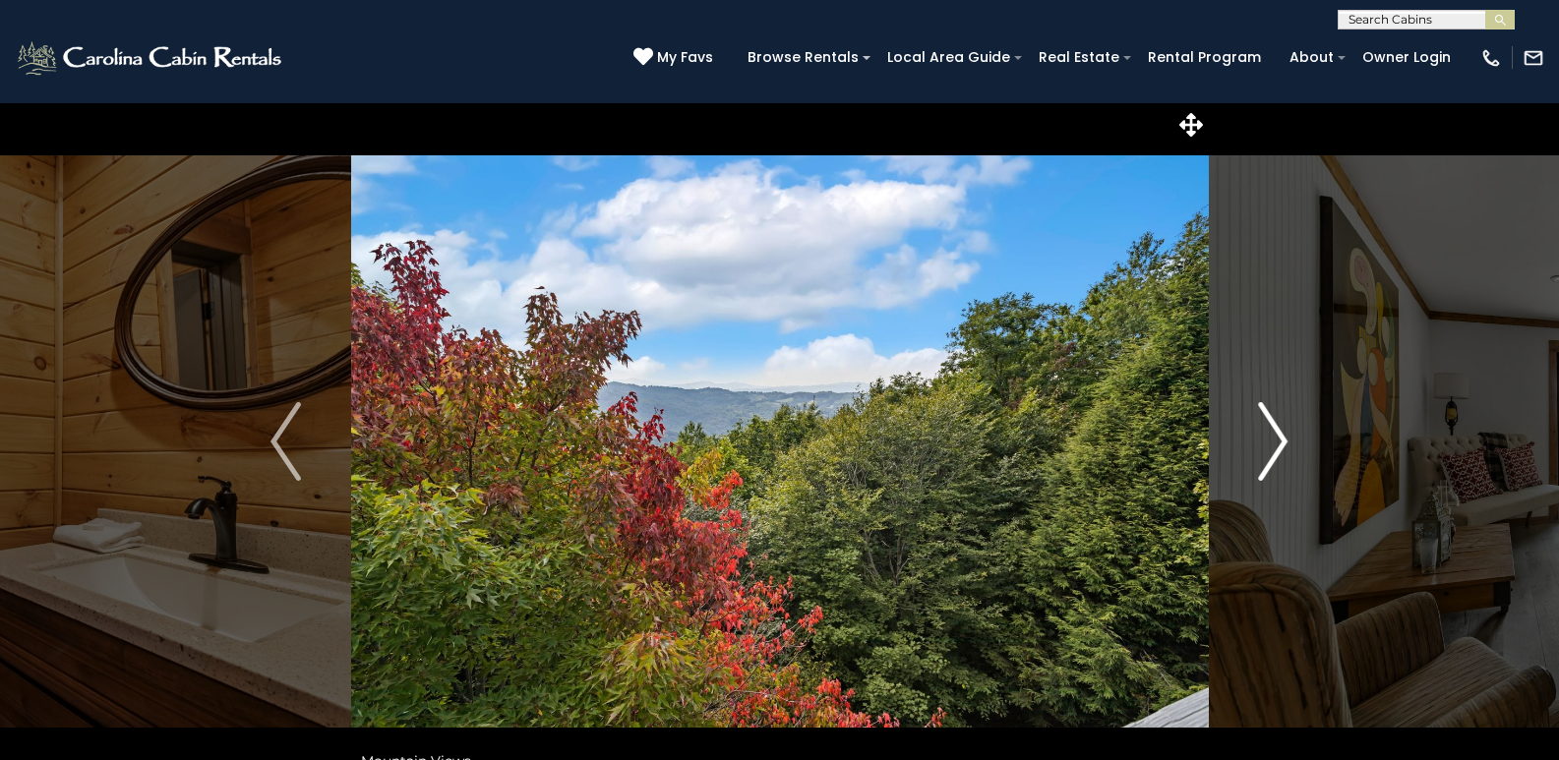
click at [1280, 437] on img "Next" at bounding box center [1273, 441] width 30 height 79
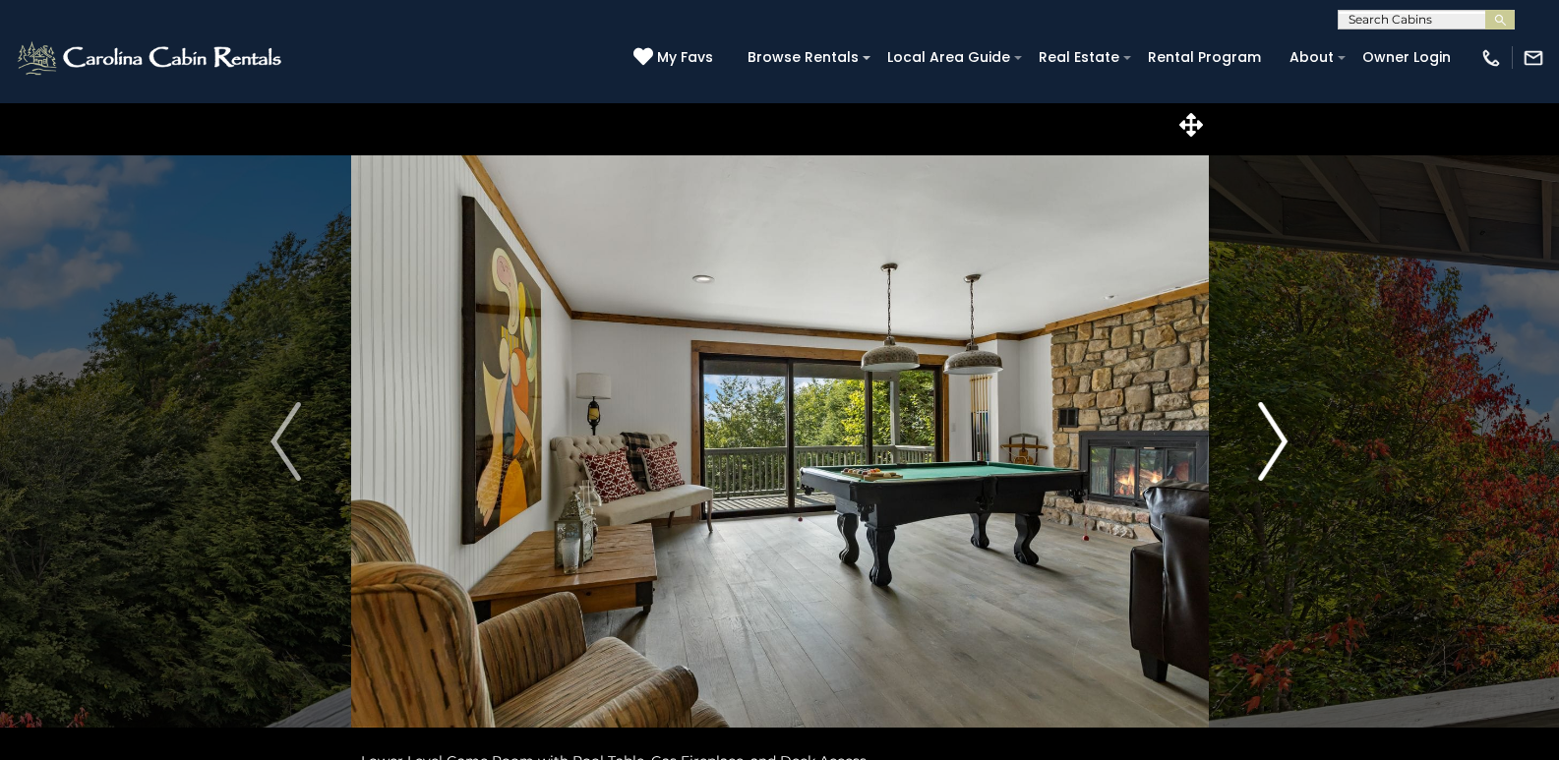
click at [1280, 437] on img "Next" at bounding box center [1273, 441] width 30 height 79
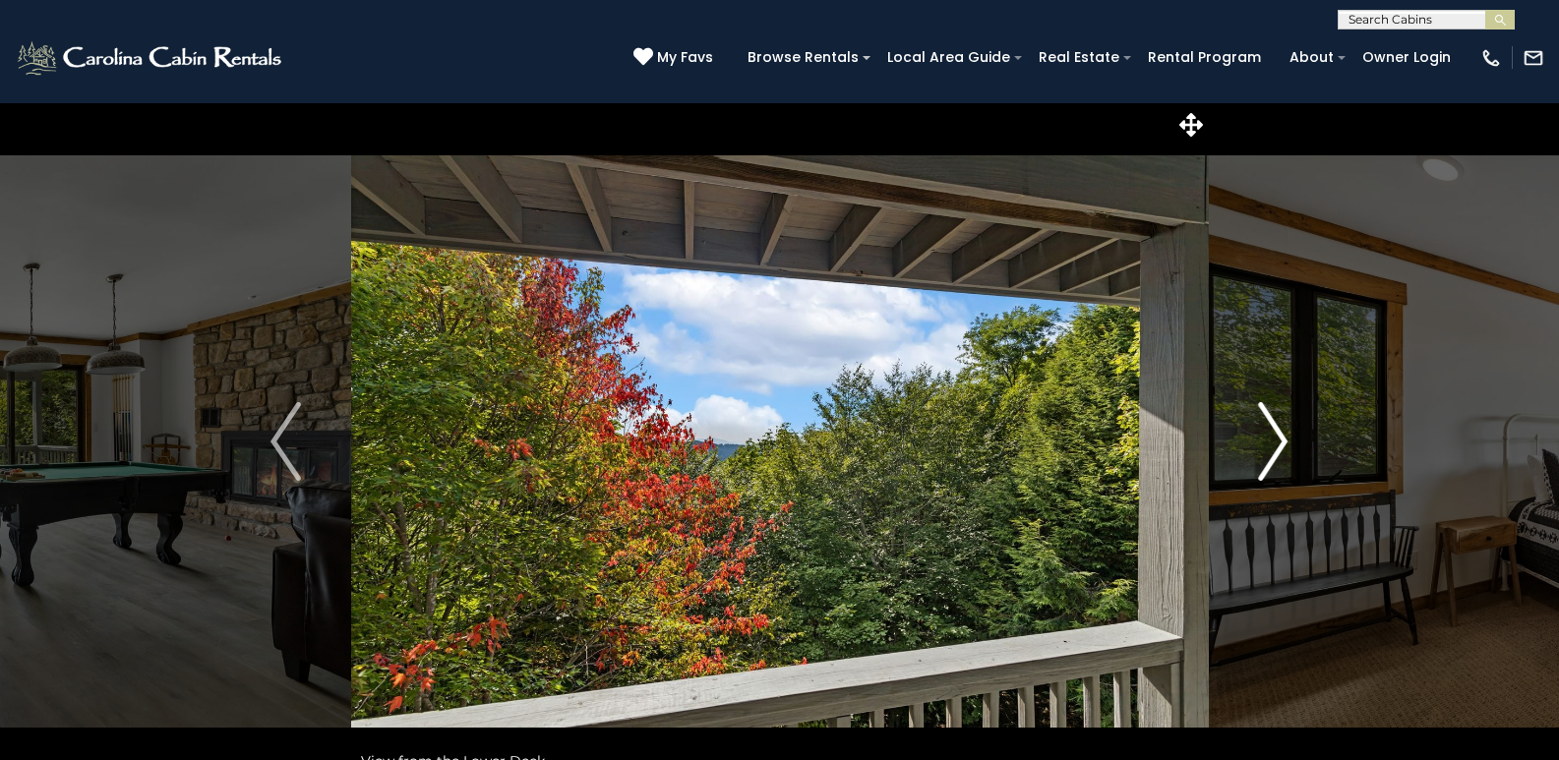
click at [1280, 437] on img "Next" at bounding box center [1273, 441] width 30 height 79
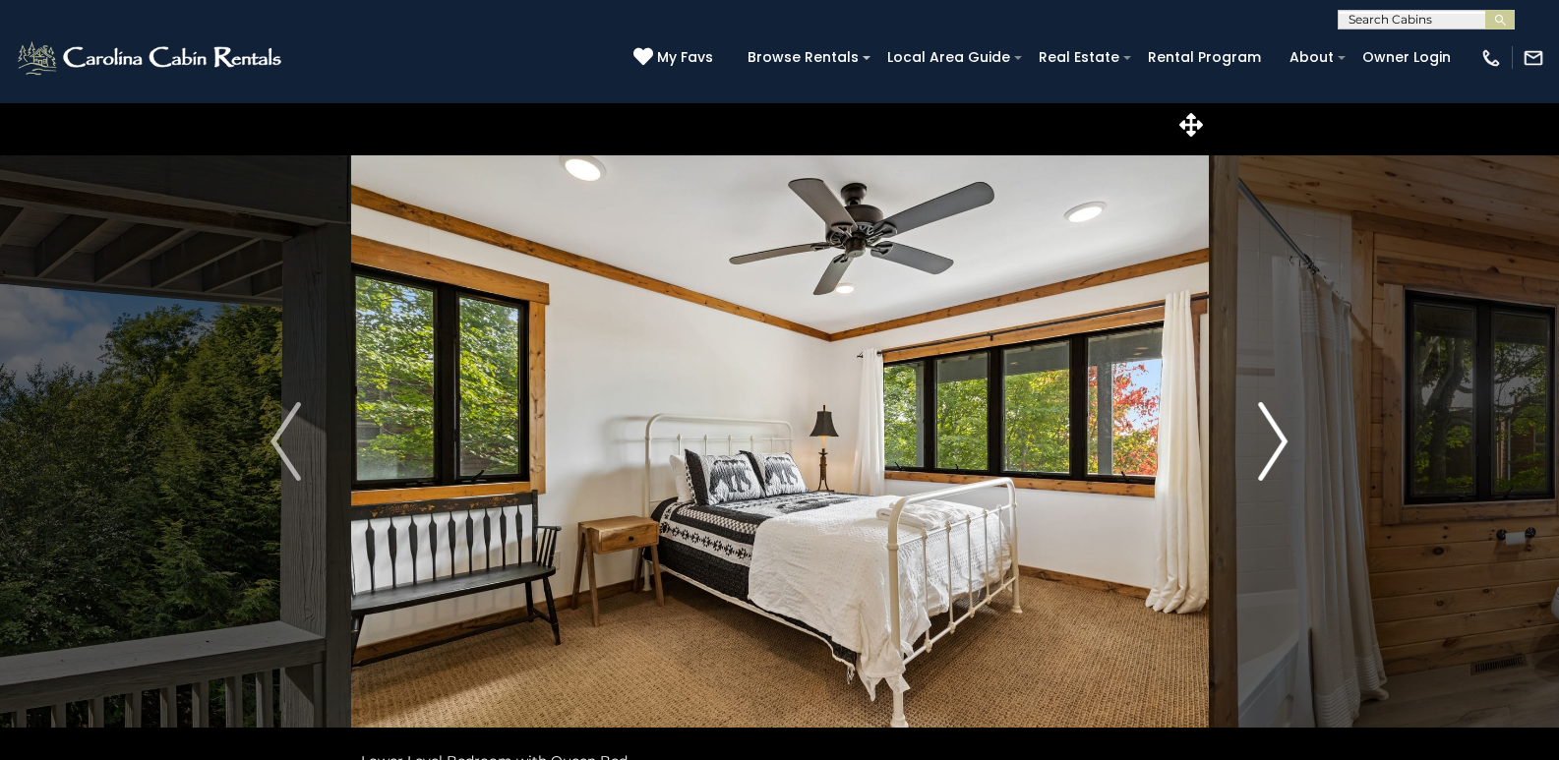
click at [1280, 437] on img "Next" at bounding box center [1273, 441] width 30 height 79
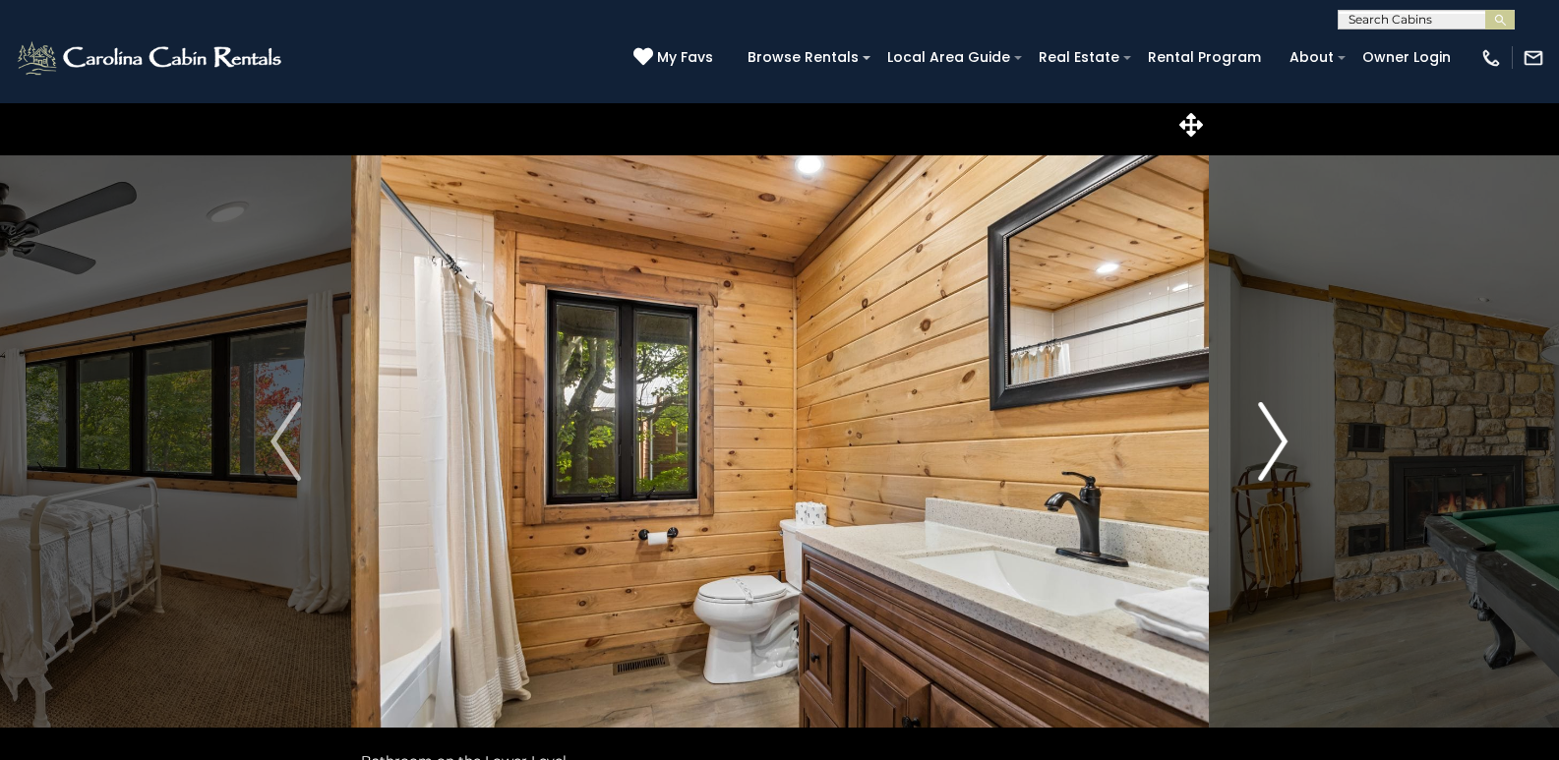
click at [1280, 437] on img "Next" at bounding box center [1273, 441] width 30 height 79
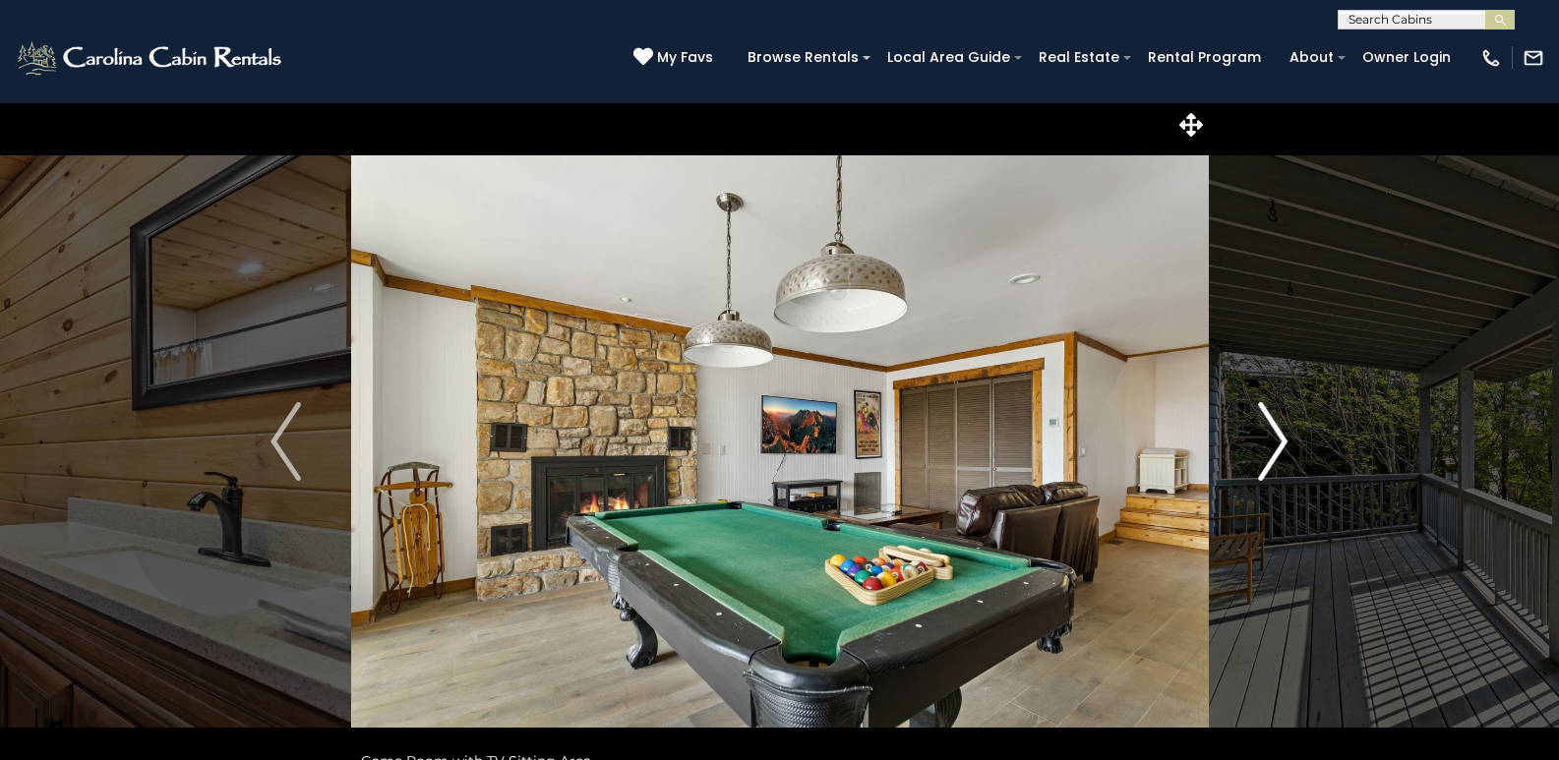
click at [1280, 437] on img "Next" at bounding box center [1273, 441] width 30 height 79
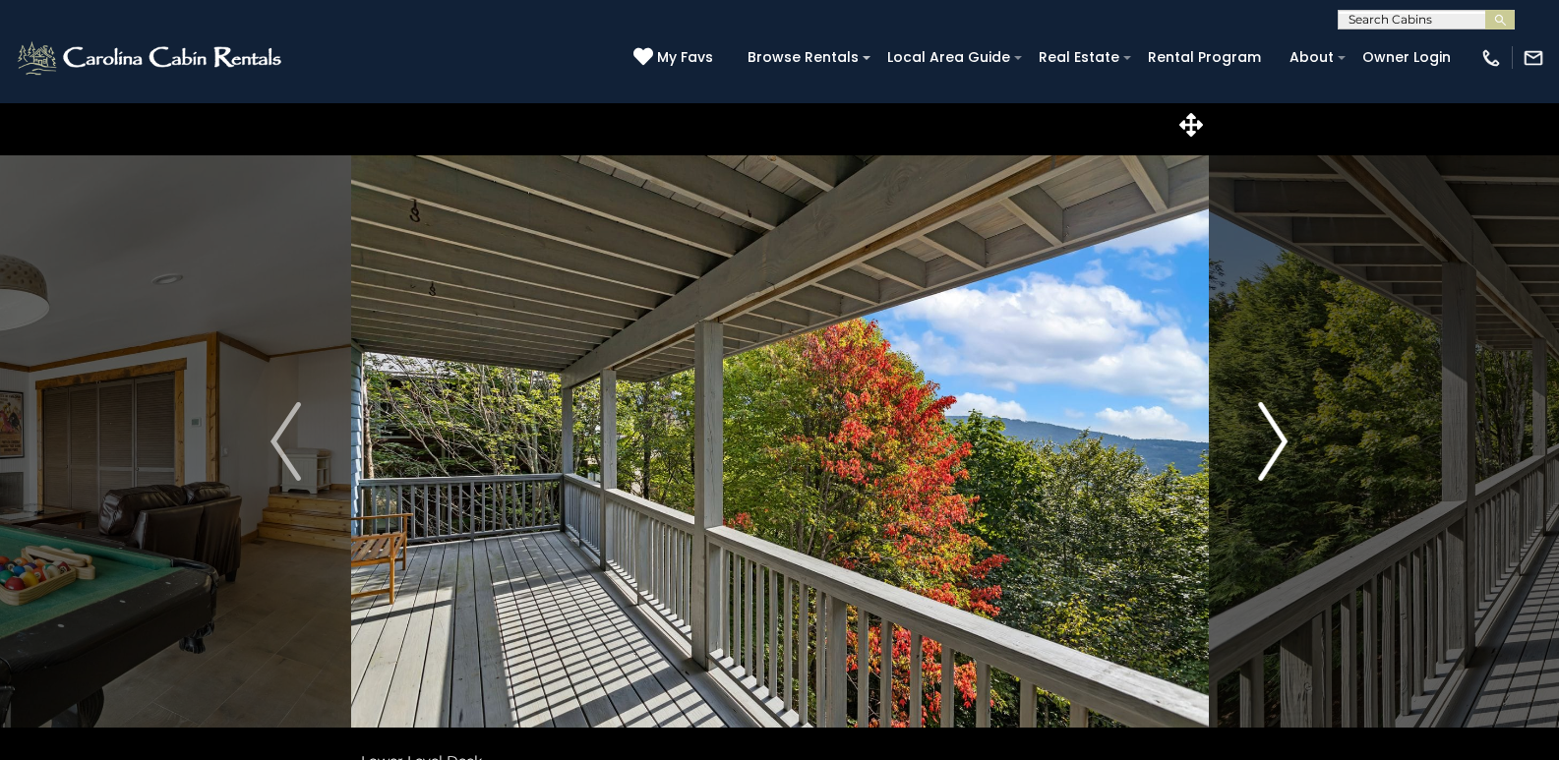
click at [1280, 437] on img "Next" at bounding box center [1273, 441] width 30 height 79
